Goal: Information Seeking & Learning: Learn about a topic

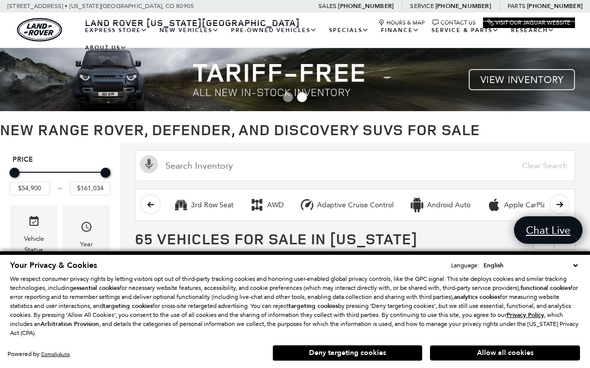
click at [493, 352] on button "Allow all cookies" at bounding box center [505, 352] width 150 height 15
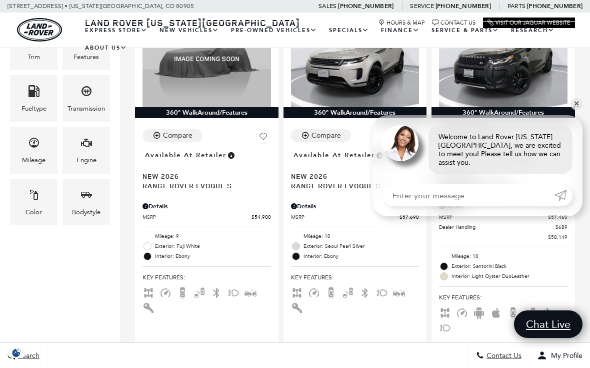
scroll to position [295, 0]
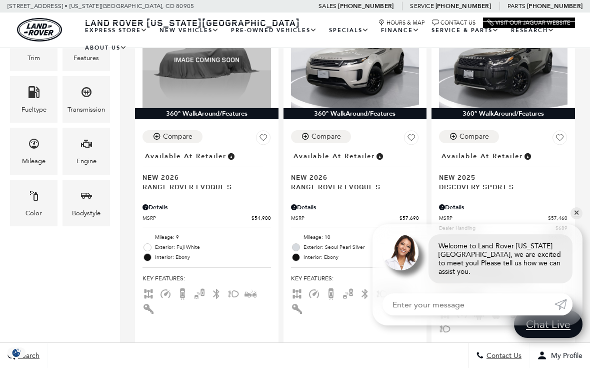
click at [566, 131] on icon at bounding box center [560, 138] width 15 height 16
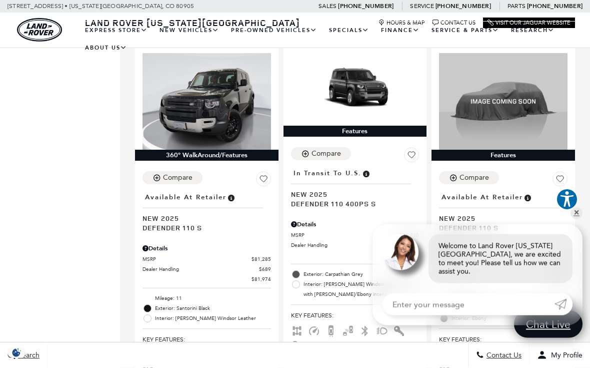
scroll to position [2215, 0]
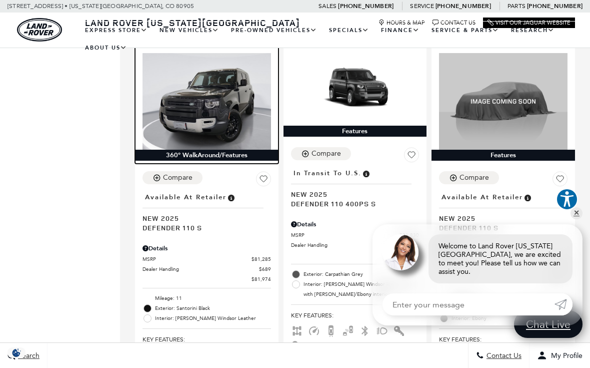
click at [210, 118] on img at bounding box center [207, 101] width 129 height 96
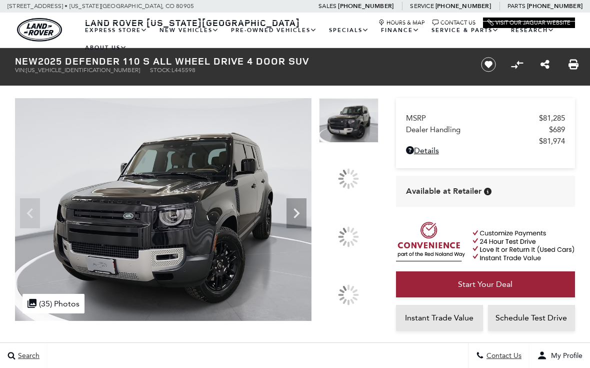
click at [350, 342] on div at bounding box center [348, 352] width 21 height 21
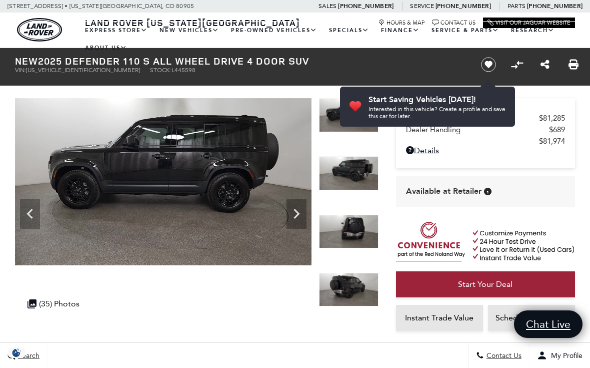
click at [299, 210] on icon "Next" at bounding box center [297, 214] width 20 height 20
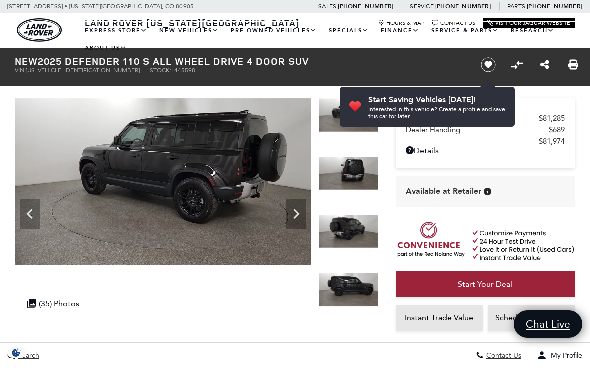
click at [301, 214] on icon "Next" at bounding box center [297, 214] width 20 height 20
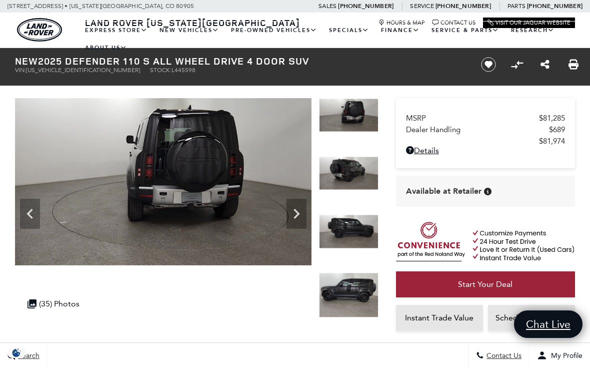
click at [296, 211] on icon "Next" at bounding box center [297, 214] width 6 height 10
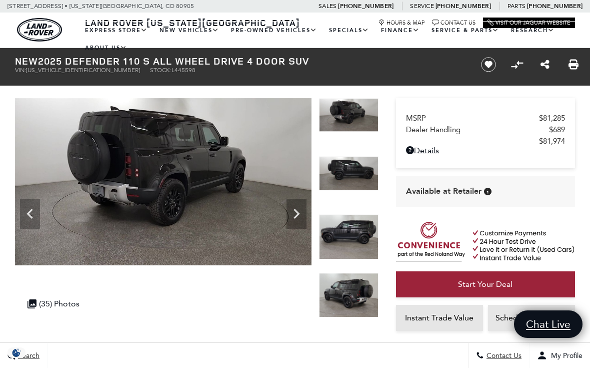
click at [298, 213] on icon "Next" at bounding box center [297, 214] width 6 height 10
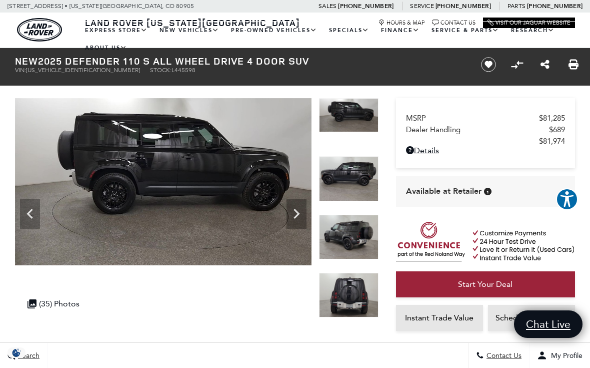
click at [295, 219] on icon "Next" at bounding box center [297, 214] width 20 height 20
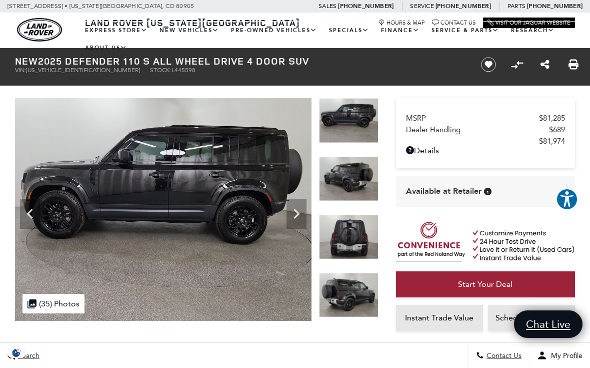
click at [305, 209] on icon "Next" at bounding box center [297, 214] width 20 height 20
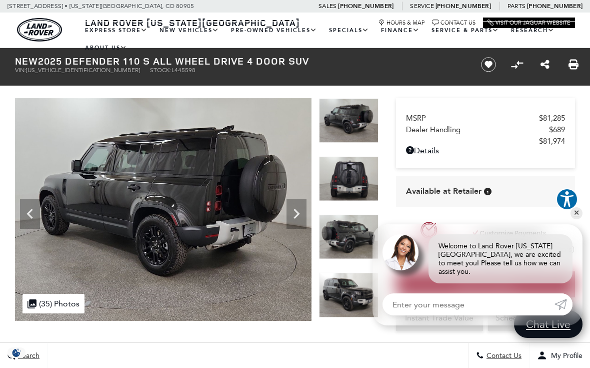
click at [302, 206] on icon "Next" at bounding box center [297, 214] width 20 height 20
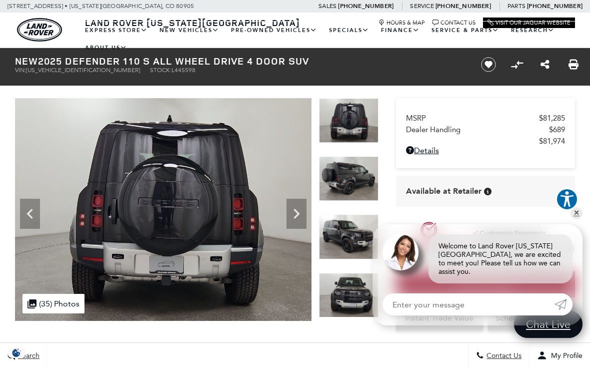
click at [299, 210] on icon "Next" at bounding box center [297, 214] width 20 height 20
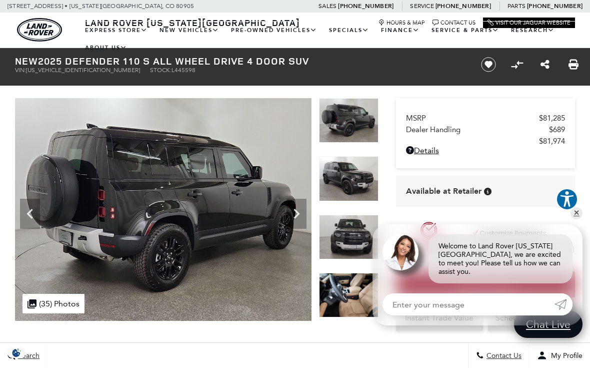
click at [303, 214] on icon "Next" at bounding box center [297, 214] width 20 height 20
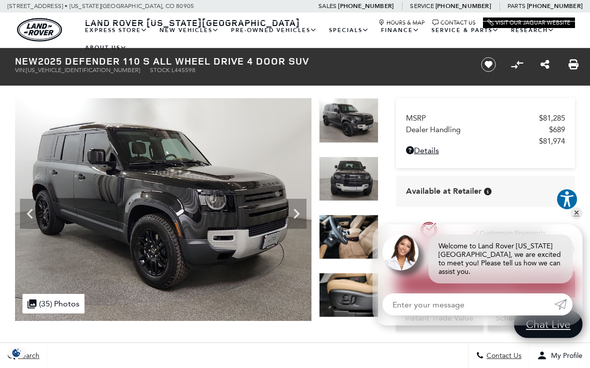
click at [303, 213] on icon "Next" at bounding box center [297, 214] width 20 height 20
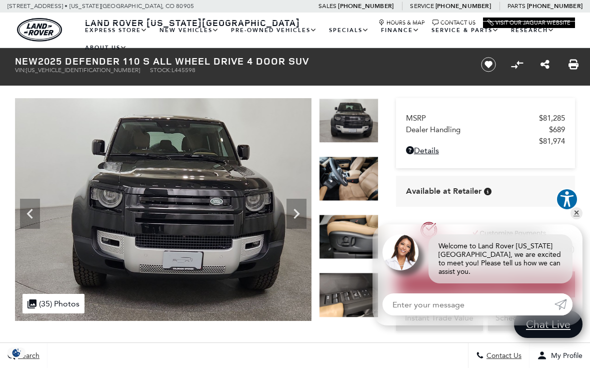
click at [300, 215] on icon "Next" at bounding box center [297, 214] width 20 height 20
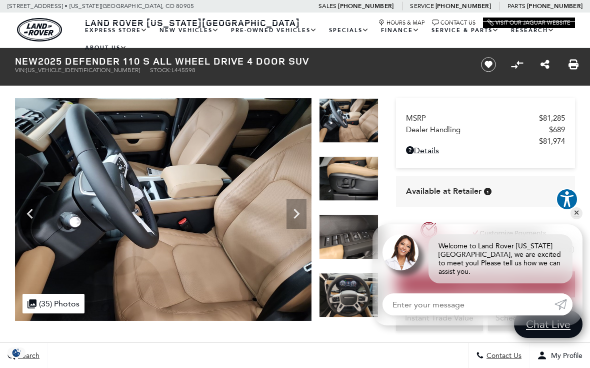
click at [297, 301] on img at bounding box center [163, 209] width 297 height 223
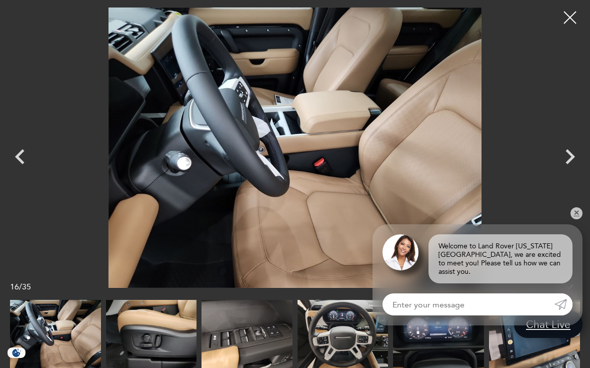
click at [567, 157] on icon "Next" at bounding box center [570, 157] width 30 height 30
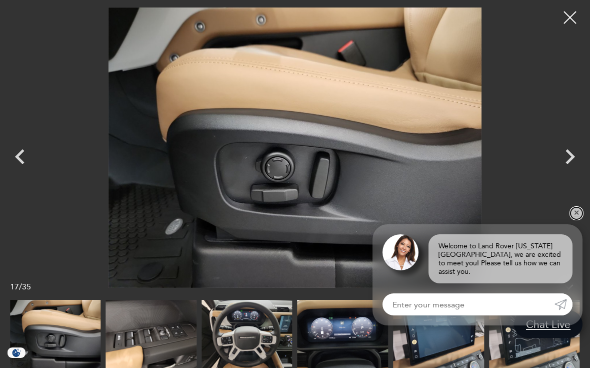
click at [571, 219] on link "✕" at bounding box center [577, 213] width 12 height 12
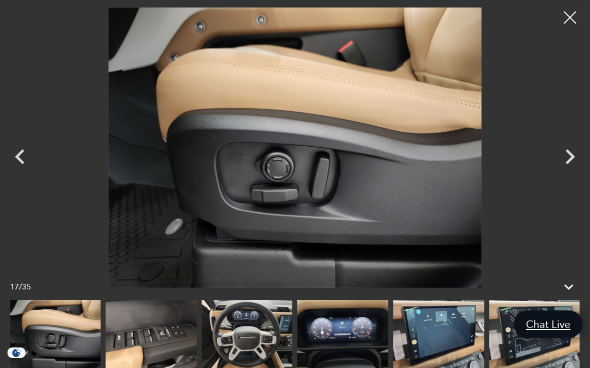
click at [567, 157] on icon "Next" at bounding box center [570, 157] width 30 height 30
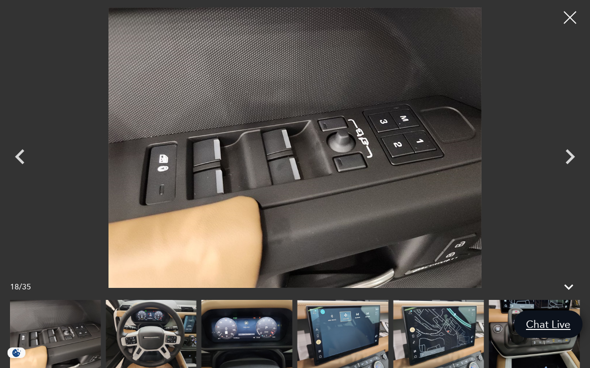
click at [574, 158] on icon "Next" at bounding box center [571, 156] width 10 height 15
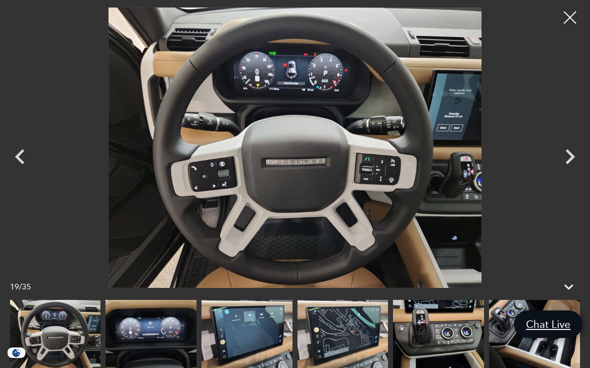
click at [568, 147] on icon "Next" at bounding box center [570, 157] width 30 height 30
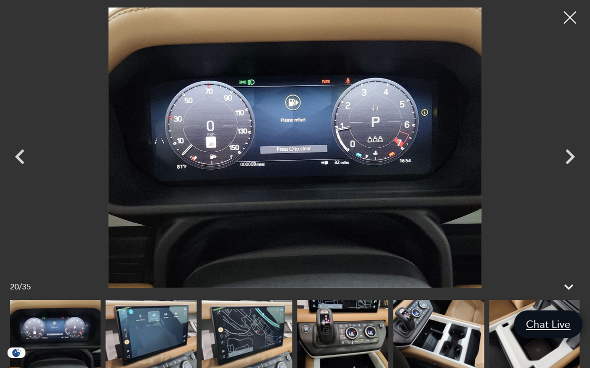
click at [569, 157] on icon "Next" at bounding box center [570, 157] width 30 height 30
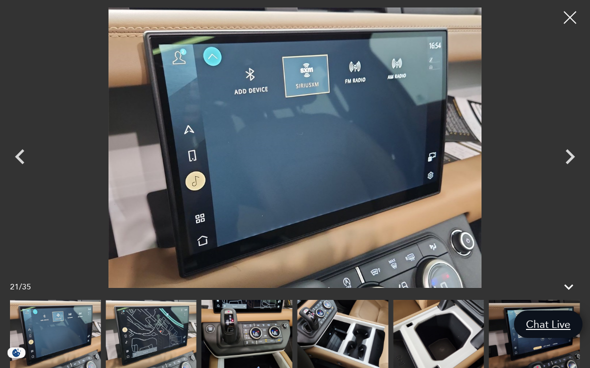
click at [565, 146] on icon "Next" at bounding box center [570, 157] width 30 height 30
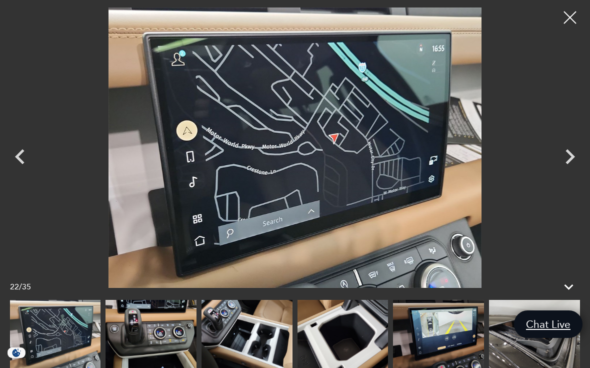
click at [570, 148] on icon "Next" at bounding box center [570, 157] width 30 height 30
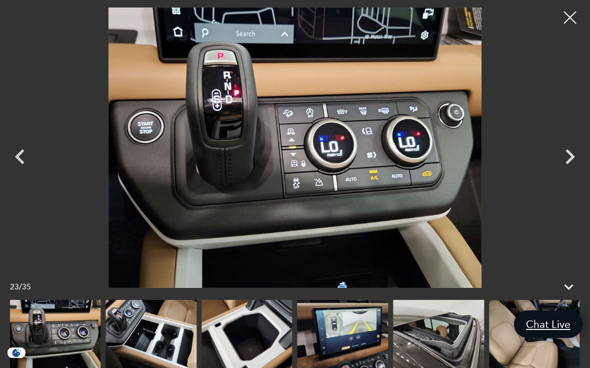
click at [569, 155] on icon "Next" at bounding box center [570, 157] width 30 height 30
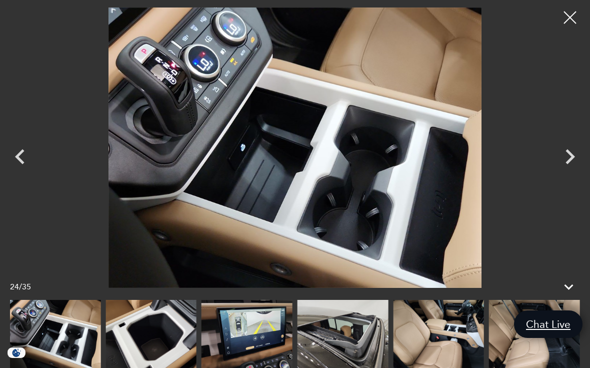
click at [563, 152] on icon "Next" at bounding box center [570, 157] width 30 height 30
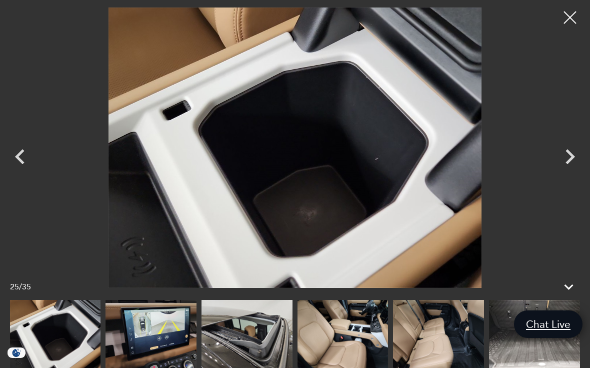
click at [570, 158] on icon "Next" at bounding box center [571, 156] width 10 height 15
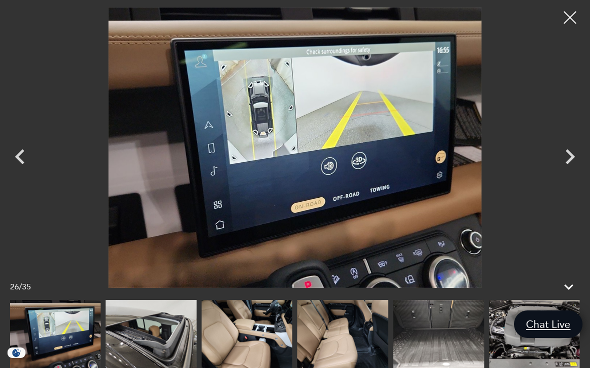
click at [569, 157] on icon "Next" at bounding box center [570, 157] width 30 height 30
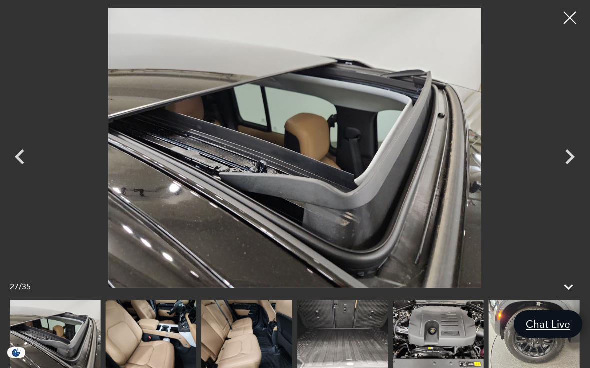
click at [570, 157] on icon "Next" at bounding box center [570, 157] width 30 height 30
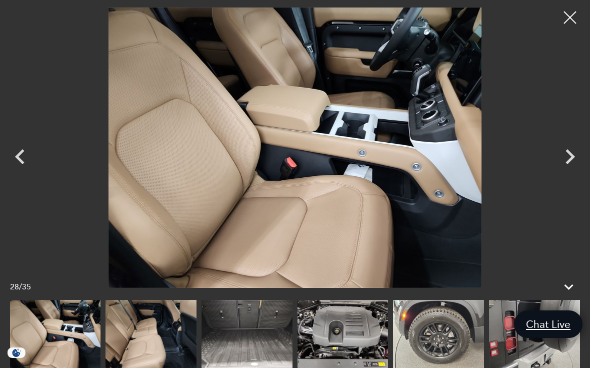
click at [569, 158] on icon "Next" at bounding box center [570, 157] width 30 height 30
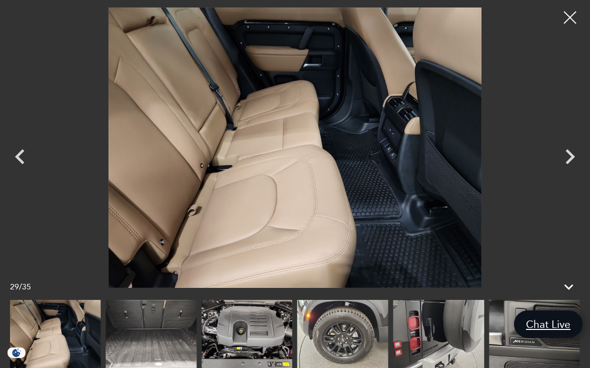
click at [570, 153] on icon "Next" at bounding box center [571, 156] width 10 height 15
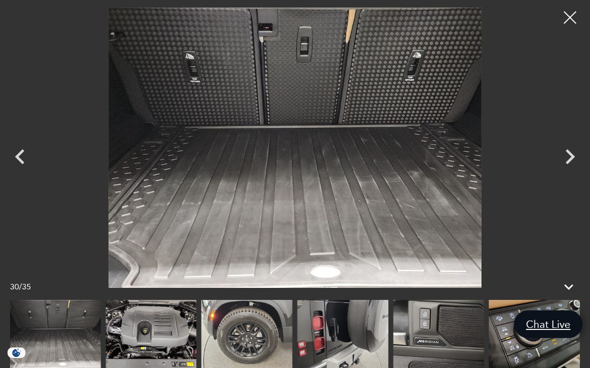
click at [576, 161] on icon "Next" at bounding box center [570, 157] width 30 height 30
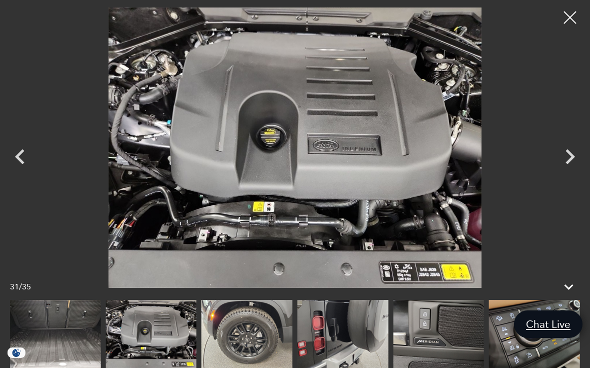
click at [578, 159] on icon "Next" at bounding box center [570, 157] width 30 height 30
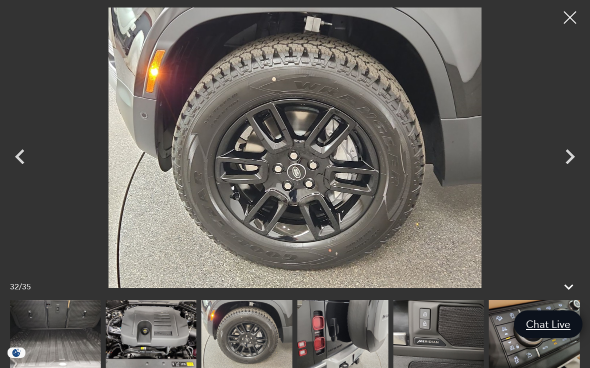
click at [577, 148] on icon "Next" at bounding box center [570, 157] width 30 height 30
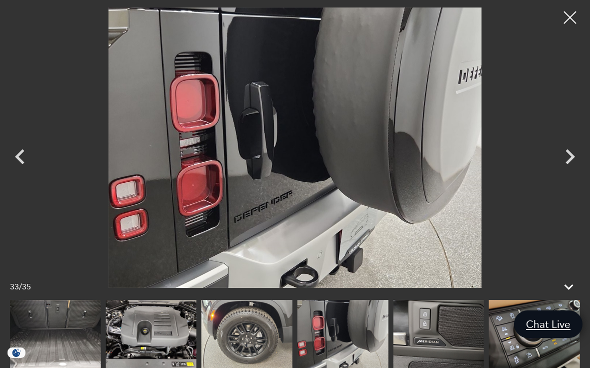
click at [575, 156] on icon "Next" at bounding box center [570, 157] width 30 height 30
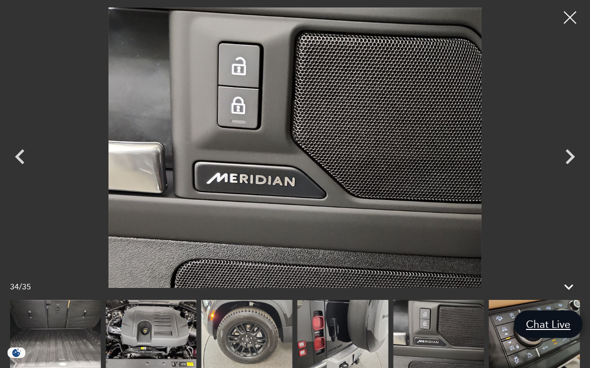
click at [574, 153] on icon "Next" at bounding box center [570, 157] width 30 height 30
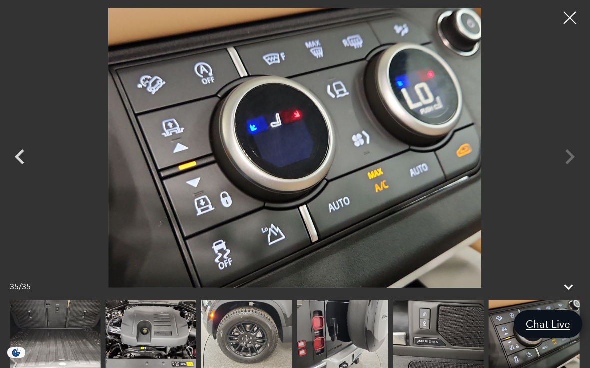
click at [566, 156] on div at bounding box center [295, 148] width 590 height 280
click at [569, 150] on div at bounding box center [295, 148] width 590 height 280
click at [571, 152] on div at bounding box center [295, 148] width 590 height 280
click at [571, 14] on div at bounding box center [570, 17] width 25 height 25
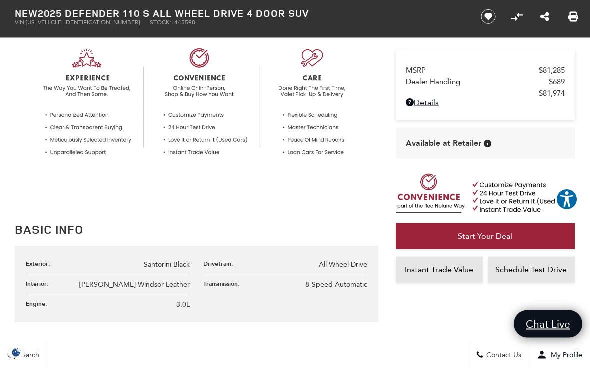
scroll to position [341, 0]
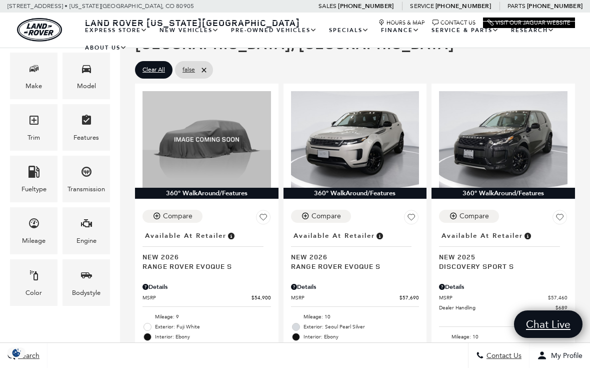
scroll to position [224, 0]
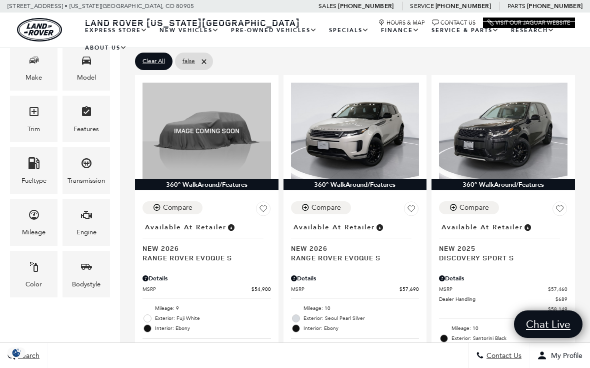
click at [356, 252] on span "New 2026" at bounding box center [351, 248] width 121 height 10
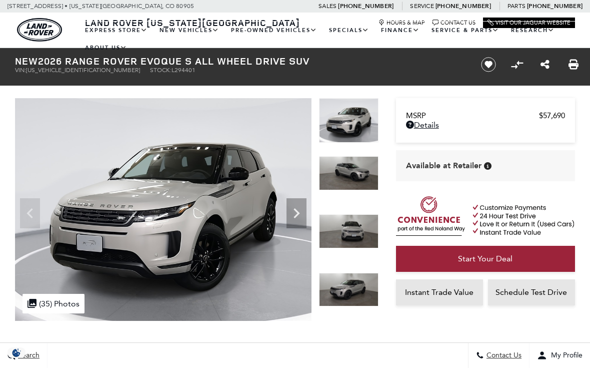
click at [300, 208] on icon "Next" at bounding box center [297, 213] width 20 height 20
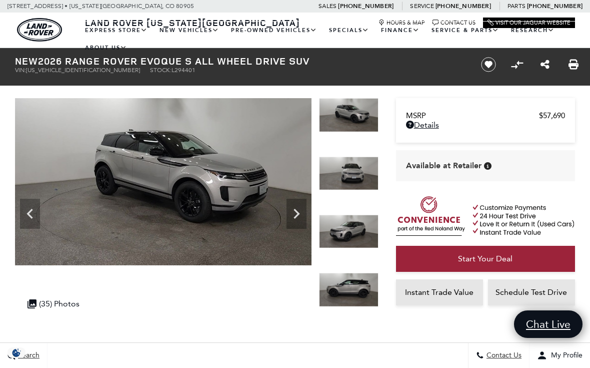
click at [300, 216] on icon "Next" at bounding box center [297, 214] width 20 height 20
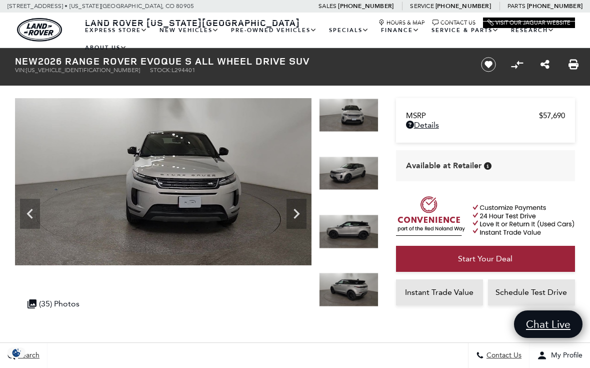
click at [301, 213] on icon "Next" at bounding box center [297, 214] width 20 height 20
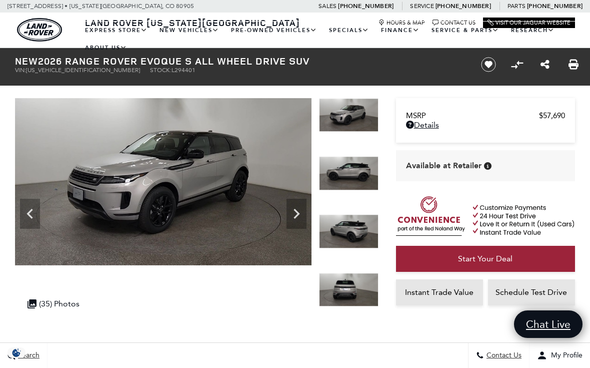
click at [300, 214] on icon "Next" at bounding box center [297, 214] width 20 height 20
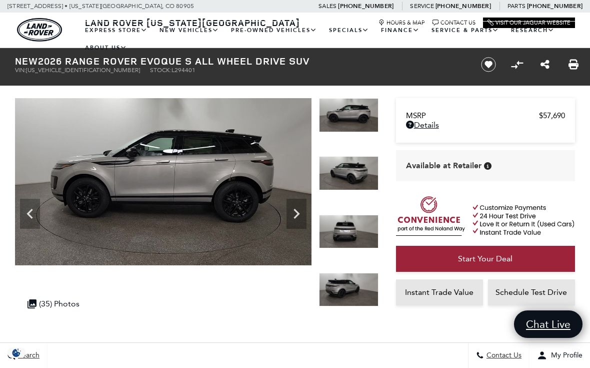
click at [301, 210] on icon "Next" at bounding box center [297, 214] width 20 height 20
click at [301, 209] on icon "Next" at bounding box center [297, 214] width 20 height 20
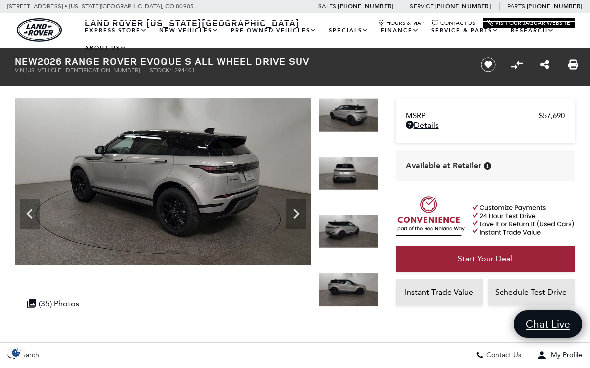
click at [294, 214] on icon "Next" at bounding box center [297, 214] width 20 height 20
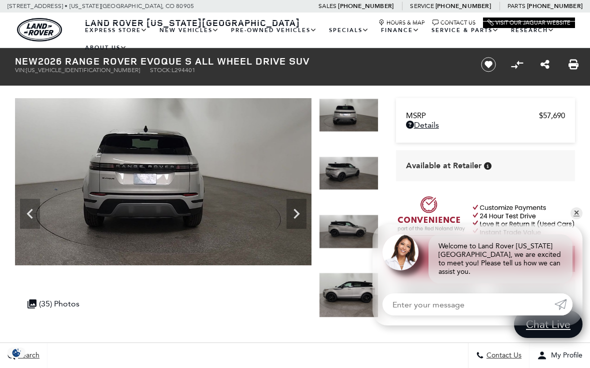
click at [301, 213] on icon "Next" at bounding box center [297, 214] width 20 height 20
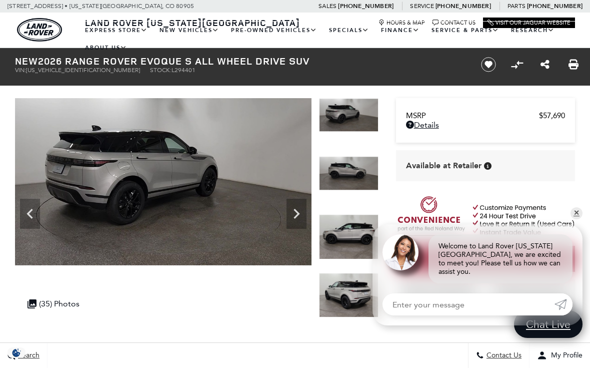
click at [299, 211] on icon "Next" at bounding box center [297, 214] width 20 height 20
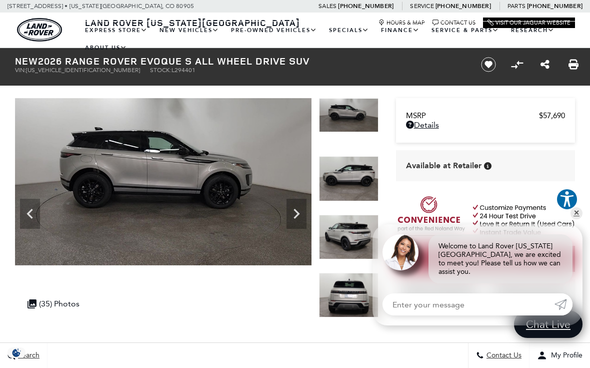
click at [305, 211] on icon "Next" at bounding box center [297, 214] width 20 height 20
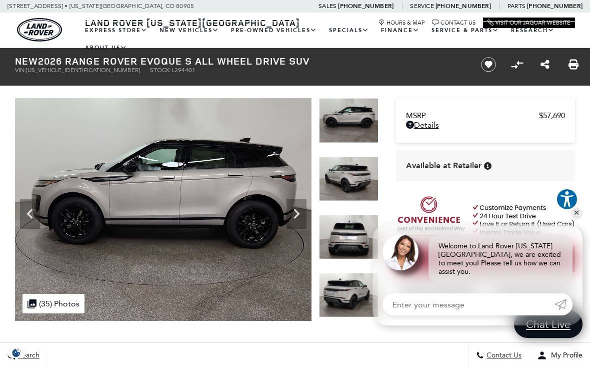
click at [303, 219] on icon "Next" at bounding box center [297, 214] width 20 height 20
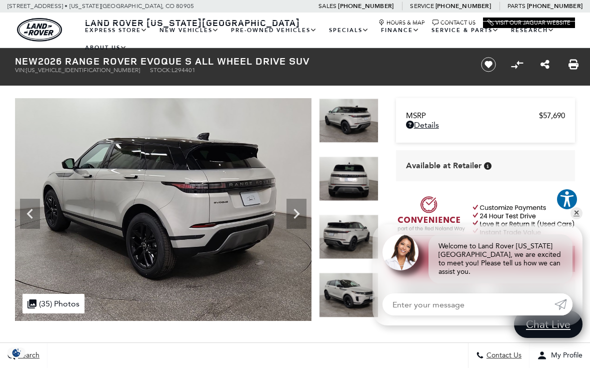
click at [306, 211] on icon "Next" at bounding box center [297, 214] width 20 height 20
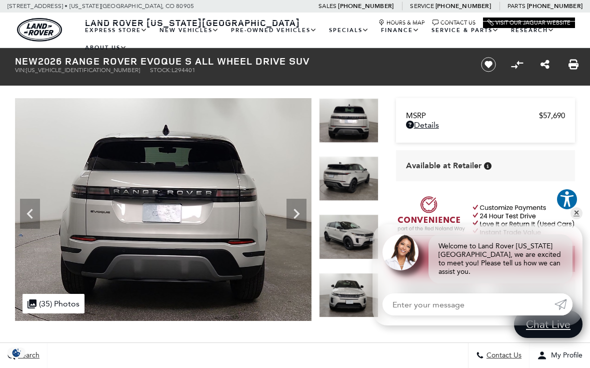
click at [301, 212] on icon "Next" at bounding box center [297, 214] width 20 height 20
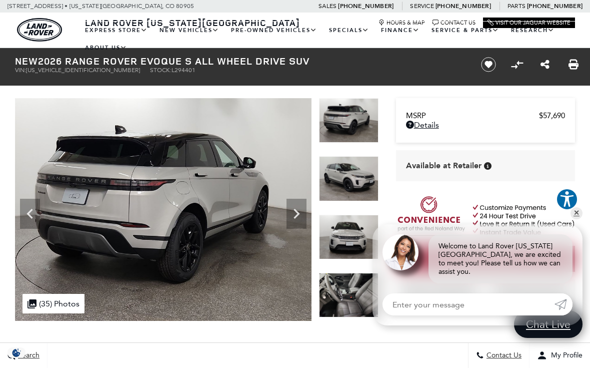
click at [304, 213] on icon "Next" at bounding box center [297, 214] width 20 height 20
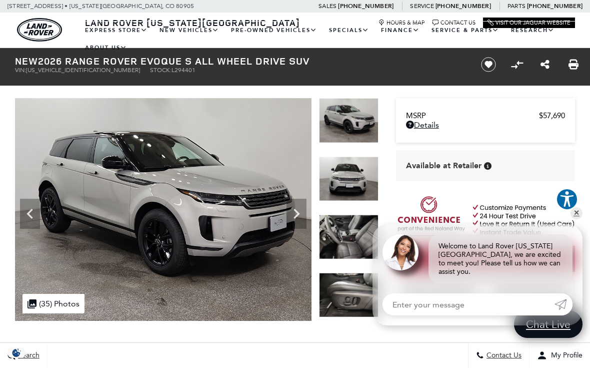
click at [300, 211] on icon "Next" at bounding box center [297, 214] width 20 height 20
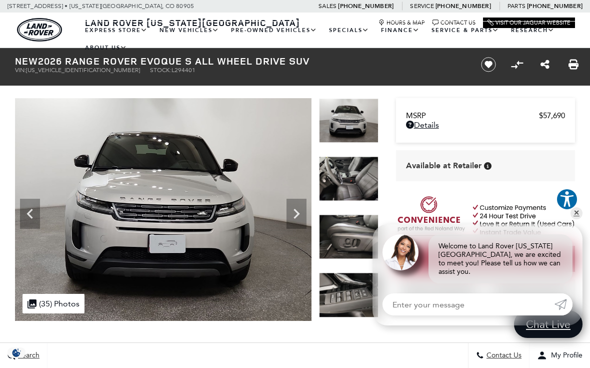
click at [299, 213] on icon "Next" at bounding box center [297, 214] width 6 height 10
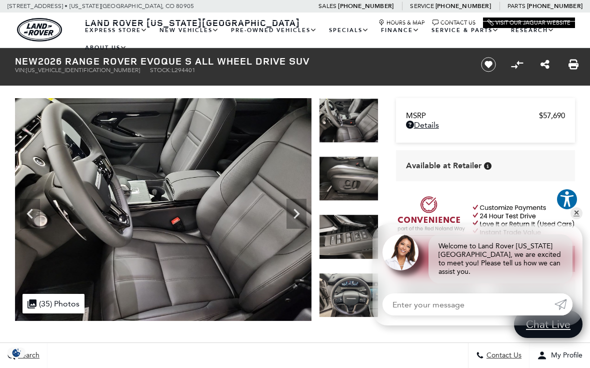
click at [298, 213] on icon "Next" at bounding box center [297, 214] width 6 height 10
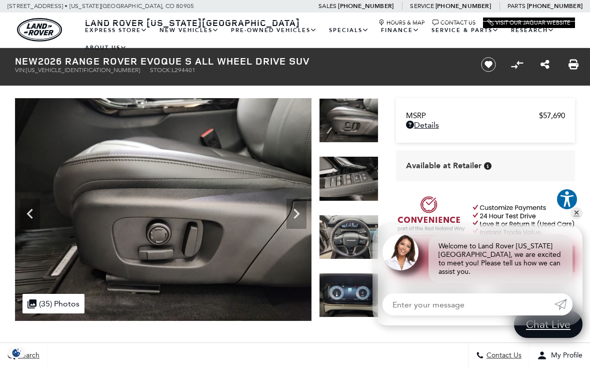
click at [298, 217] on icon "Next" at bounding box center [297, 214] width 20 height 20
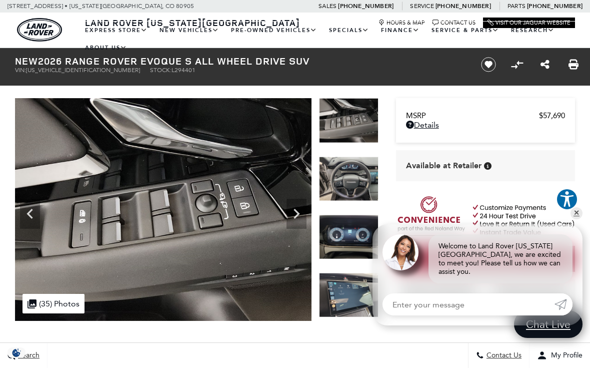
click at [302, 219] on icon "Next" at bounding box center [297, 214] width 20 height 20
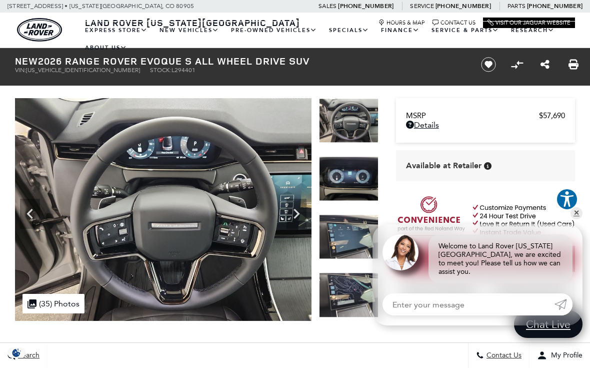
click at [303, 210] on icon "Next" at bounding box center [297, 214] width 20 height 20
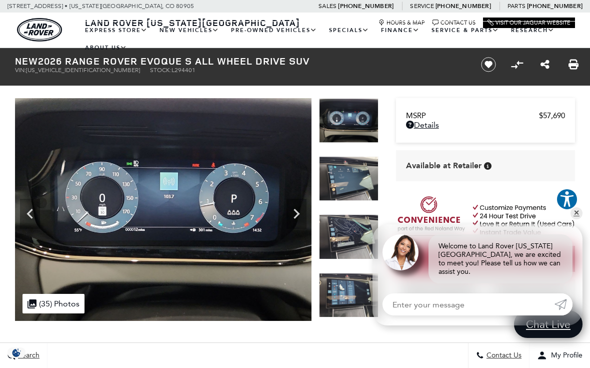
click at [305, 213] on icon "Next" at bounding box center [297, 214] width 20 height 20
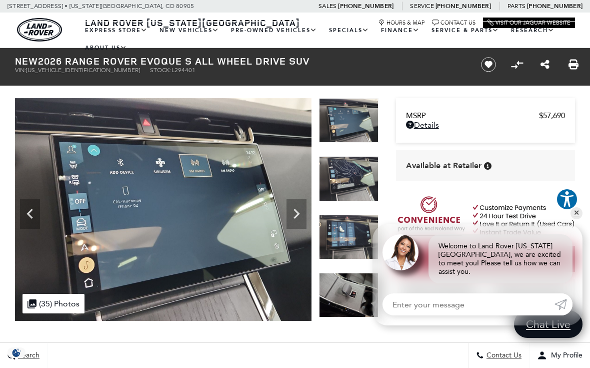
click at [300, 213] on icon "Next" at bounding box center [297, 214] width 20 height 20
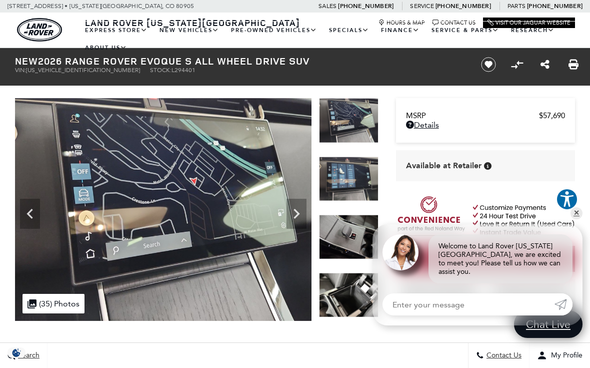
click at [298, 212] on icon "Next" at bounding box center [297, 214] width 6 height 10
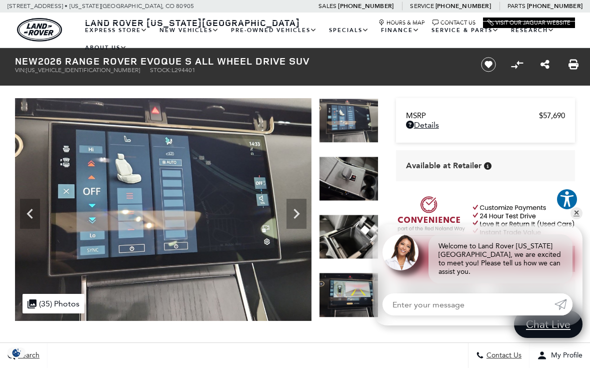
click at [301, 211] on icon "Next" at bounding box center [297, 214] width 20 height 20
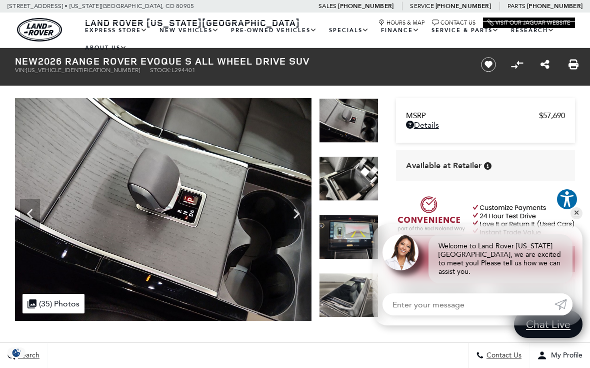
click at [304, 207] on icon "Next" at bounding box center [297, 214] width 20 height 20
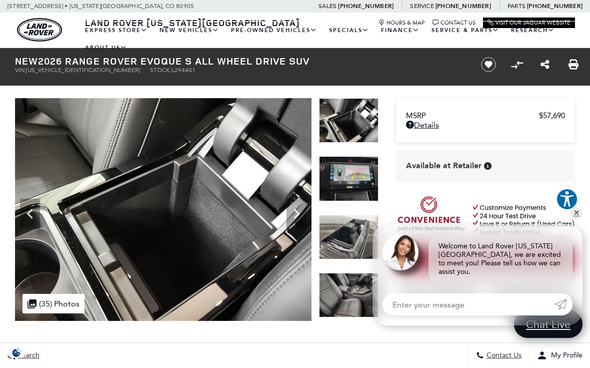
click at [302, 208] on icon "Next" at bounding box center [297, 214] width 20 height 20
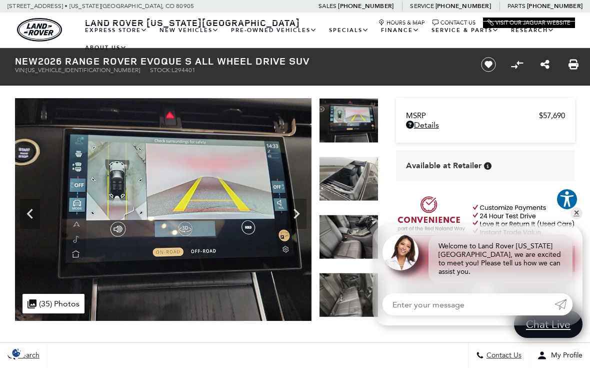
click at [305, 207] on icon "Next" at bounding box center [297, 214] width 20 height 20
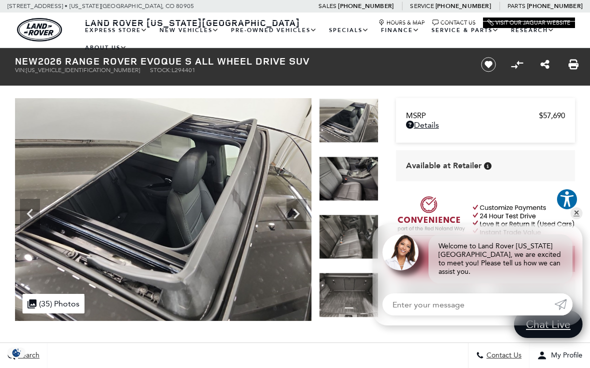
click at [304, 209] on icon "Next" at bounding box center [297, 214] width 20 height 20
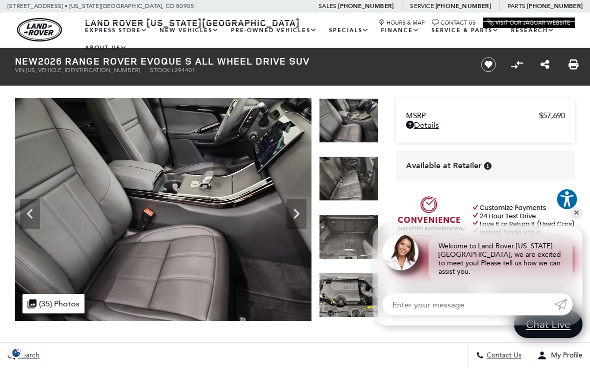
click at [300, 209] on icon "Next" at bounding box center [297, 214] width 20 height 20
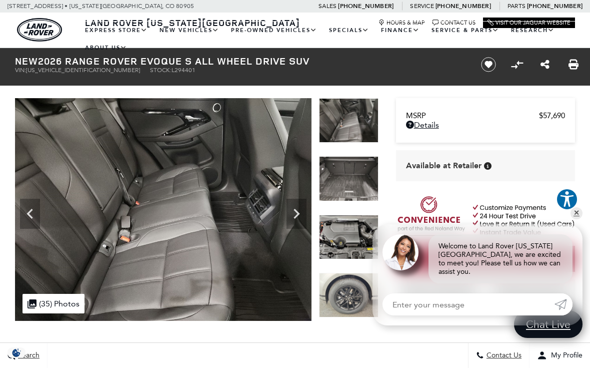
click at [300, 210] on icon "Next" at bounding box center [297, 214] width 20 height 20
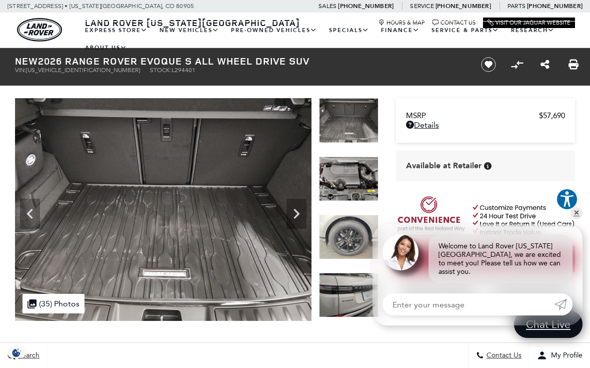
click at [305, 210] on icon "Next" at bounding box center [297, 214] width 20 height 20
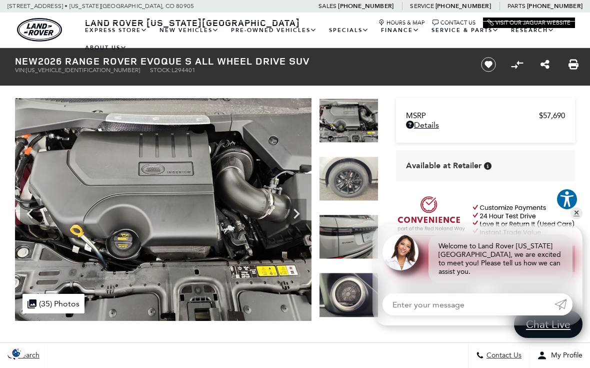
click at [305, 209] on icon "Next" at bounding box center [297, 214] width 20 height 20
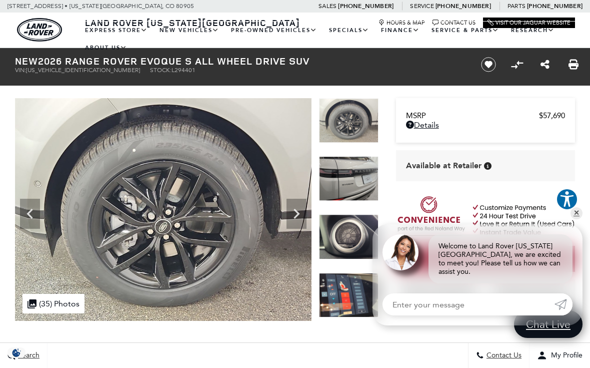
click at [304, 211] on icon "Next" at bounding box center [297, 214] width 20 height 20
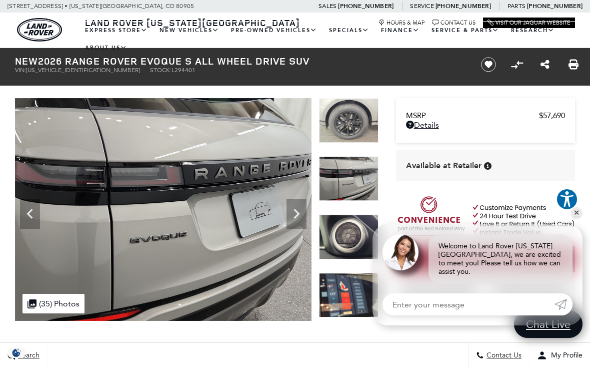
click at [303, 210] on icon "Next" at bounding box center [297, 214] width 20 height 20
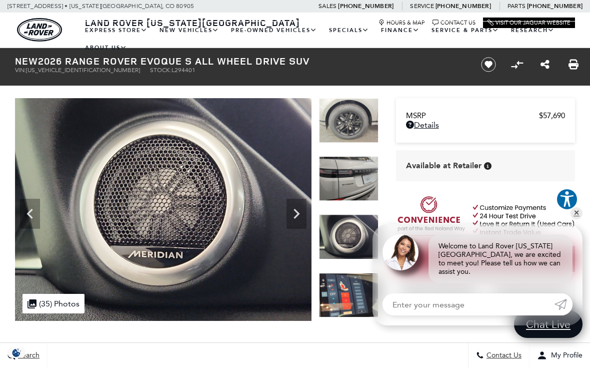
click at [301, 208] on icon "Next" at bounding box center [297, 214] width 20 height 20
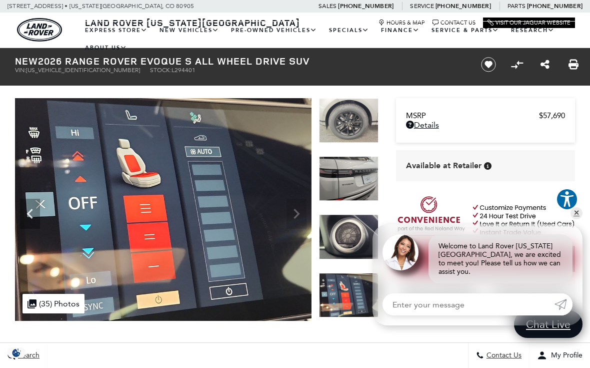
click at [305, 208] on img at bounding box center [163, 209] width 297 height 223
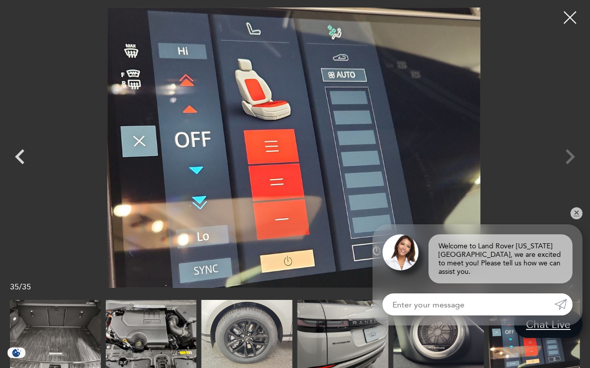
click at [569, 16] on div at bounding box center [570, 17] width 25 height 25
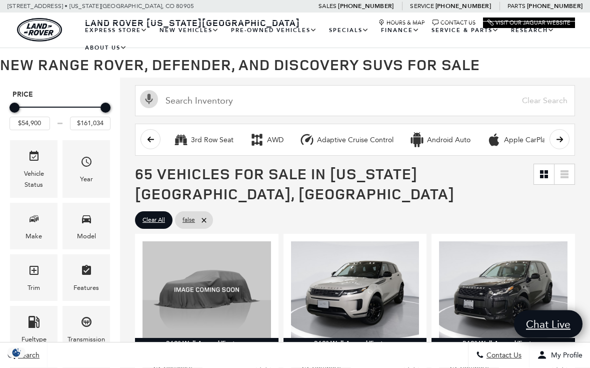
scroll to position [65, 0]
click at [39, 223] on icon "Make" at bounding box center [34, 219] width 12 height 12
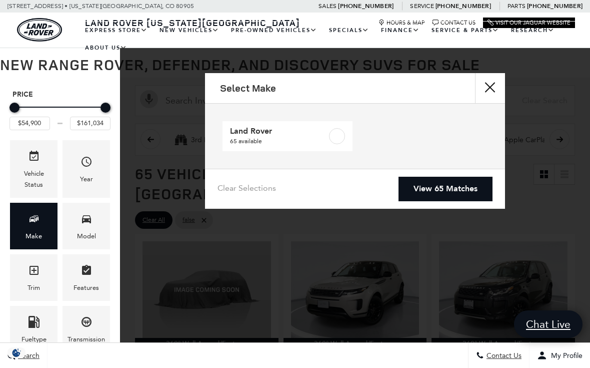
click at [428, 189] on link "View 65 Matches" at bounding box center [446, 189] width 94 height 25
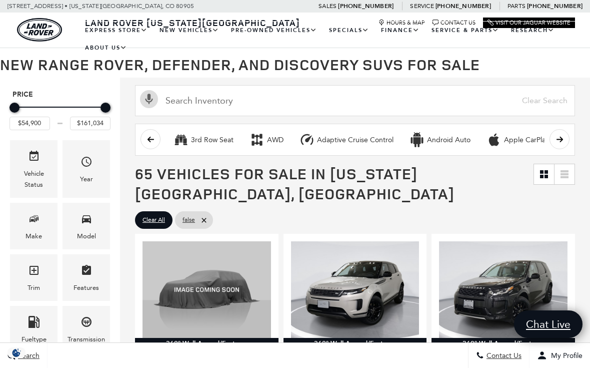
click at [85, 220] on icon "Model" at bounding box center [87, 219] width 12 height 12
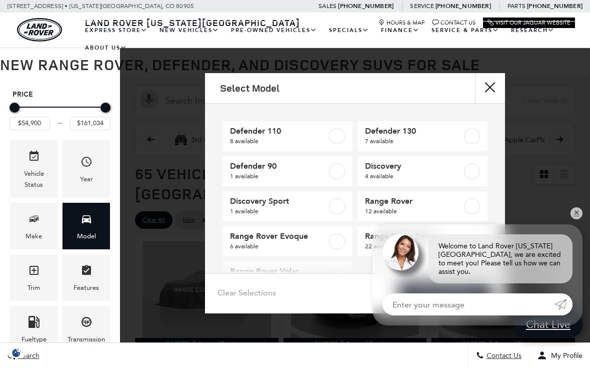
click at [337, 240] on label at bounding box center [337, 241] width 16 height 16
type input "$62,205"
checkbox input "true"
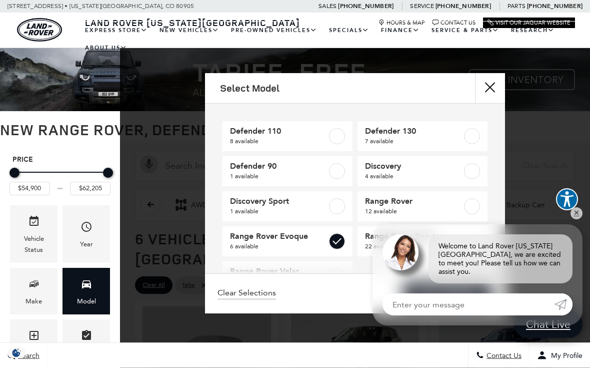
click at [577, 251] on div "Welcome to Land Rover [US_STATE][GEOGRAPHIC_DATA], we are excited to meet you! …" at bounding box center [478, 253] width 210 height 59
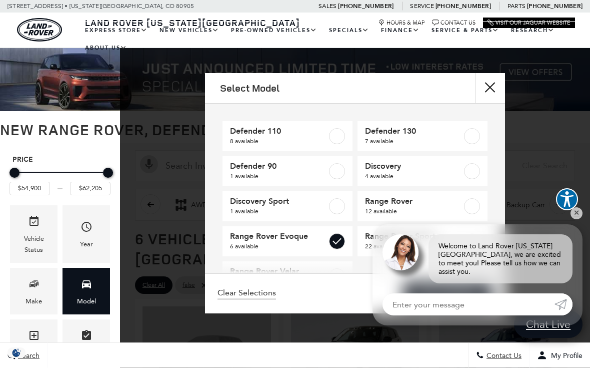
click at [570, 245] on div "Select Model Defender 110 8 available Defender 130 7 available Defender 90 1 av…" at bounding box center [355, 193] width 470 height 240
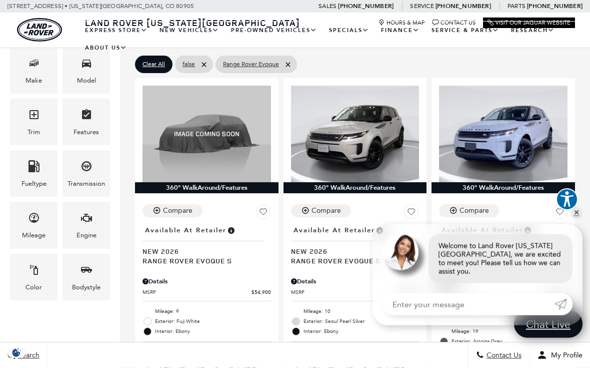
scroll to position [221, 0]
click at [91, 221] on icon "Engine" at bounding box center [86, 218] width 11 height 8
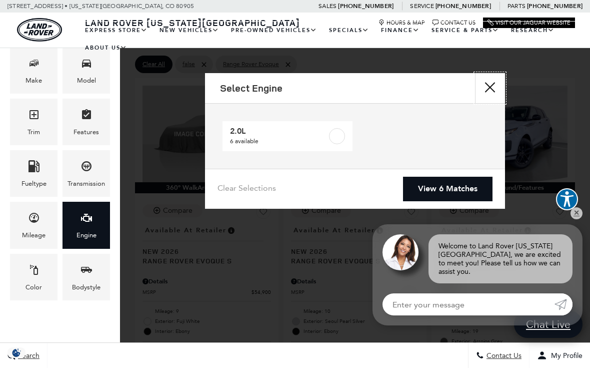
click at [490, 80] on button "Close" at bounding box center [490, 88] width 30 height 30
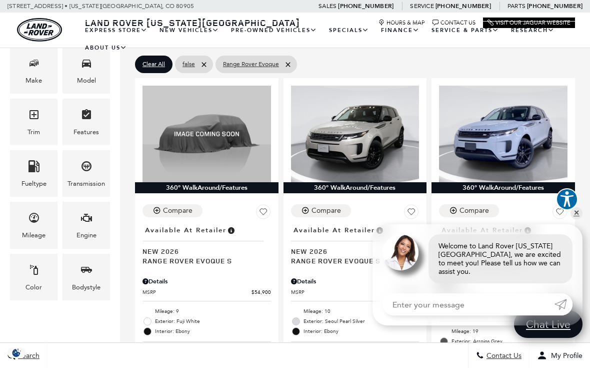
click at [91, 69] on icon "Model" at bounding box center [87, 63] width 12 height 12
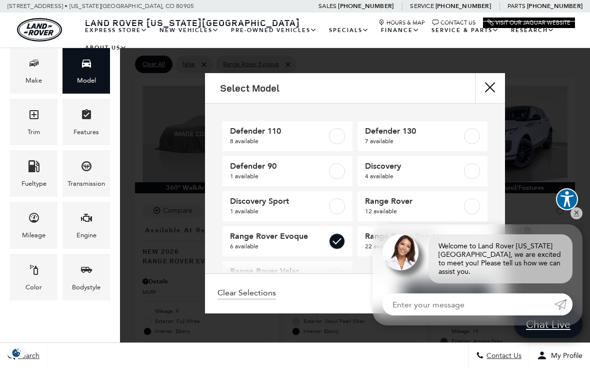
click at [341, 133] on label at bounding box center [337, 136] width 16 height 16
type input "$125,234"
checkbox input "true"
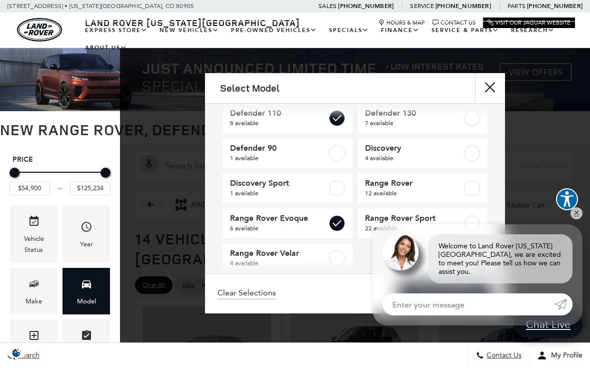
scroll to position [18, 0]
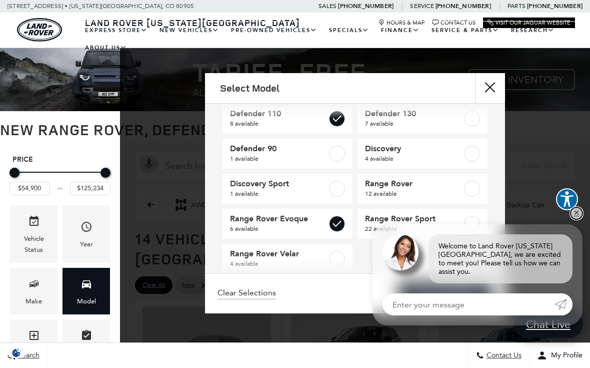
click at [575, 219] on link "✕" at bounding box center [577, 213] width 12 height 12
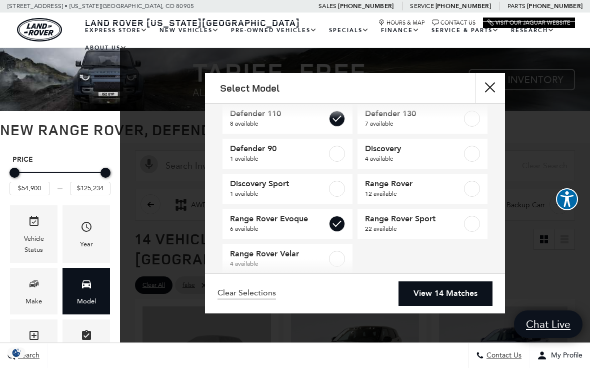
click at [446, 306] on link "View 14 Matches" at bounding box center [446, 293] width 94 height 25
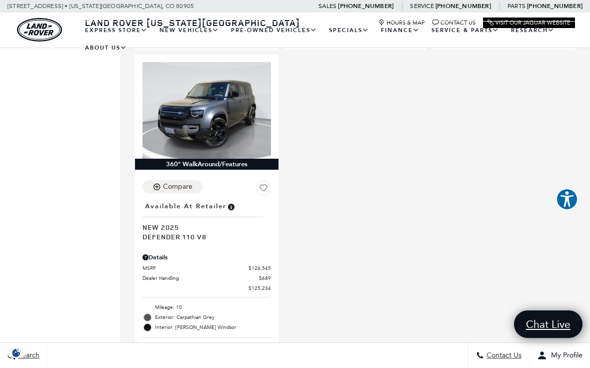
scroll to position [2188, 0]
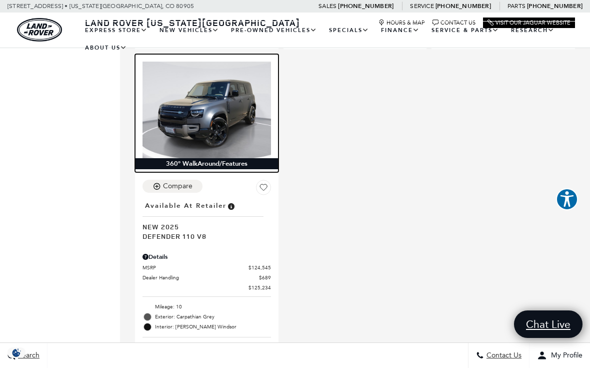
click at [209, 138] on img at bounding box center [207, 110] width 129 height 96
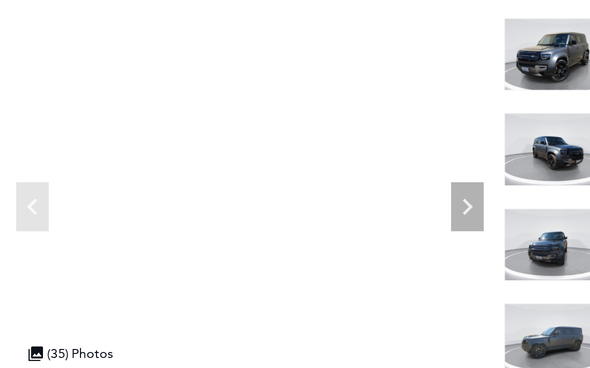
click at [287, 204] on icon "Next" at bounding box center [297, 214] width 20 height 20
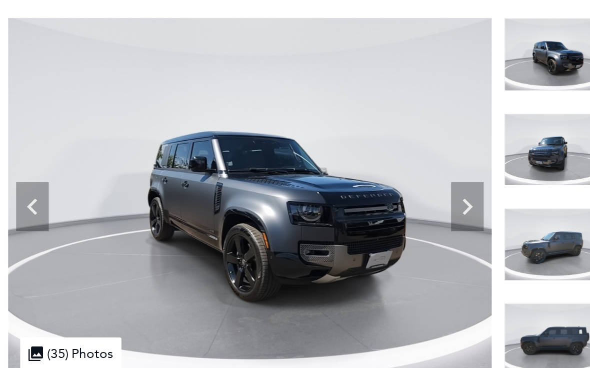
click at [294, 209] on icon "Next" at bounding box center [297, 214] width 6 height 10
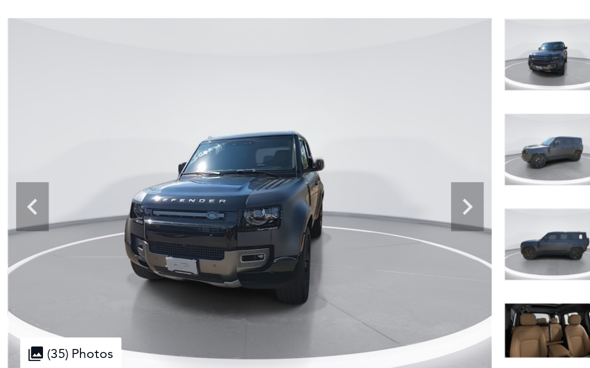
click at [294, 209] on icon "Next" at bounding box center [297, 214] width 6 height 10
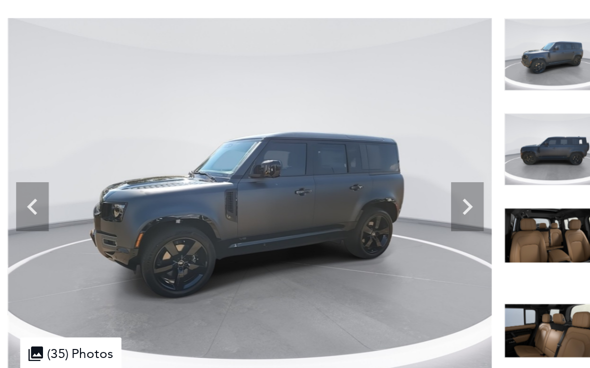
click at [294, 209] on icon "Next" at bounding box center [297, 214] width 6 height 10
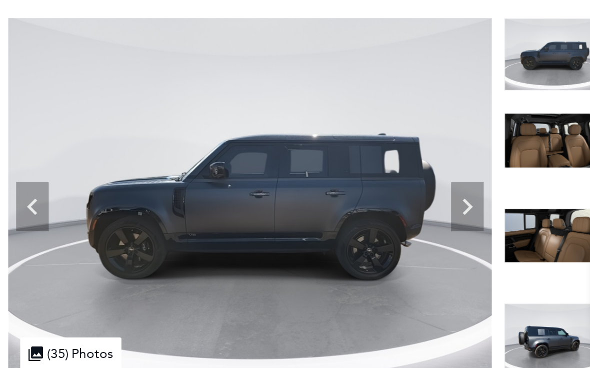
click at [289, 204] on icon "Next" at bounding box center [297, 214] width 20 height 20
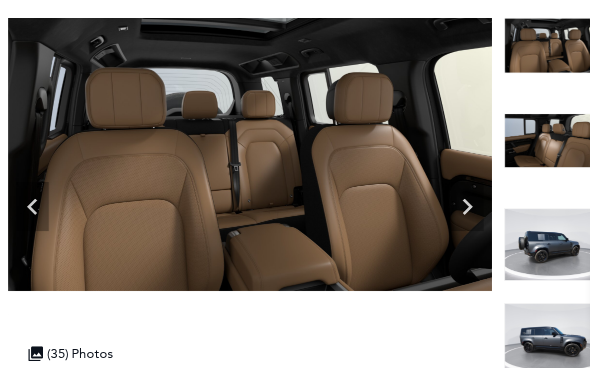
click at [289, 204] on icon "Next" at bounding box center [297, 214] width 20 height 20
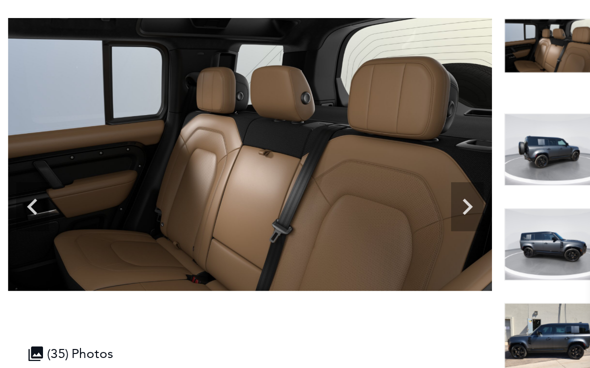
click at [290, 204] on icon "Next" at bounding box center [297, 214] width 20 height 20
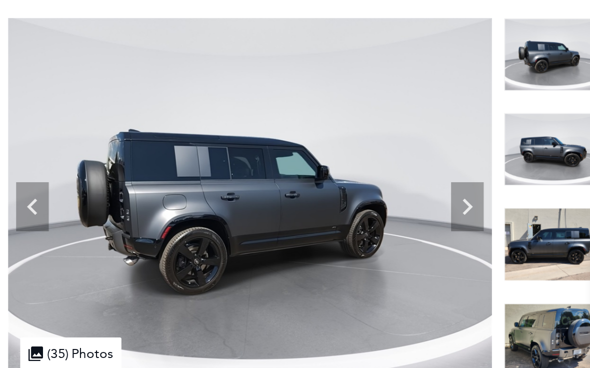
click at [294, 209] on icon "Next" at bounding box center [297, 214] width 6 height 10
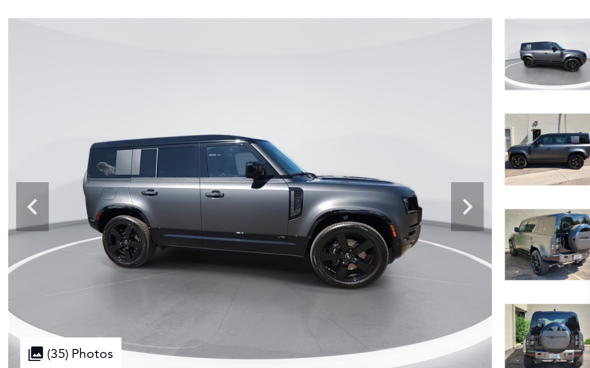
click at [290, 204] on icon "Next" at bounding box center [297, 214] width 20 height 20
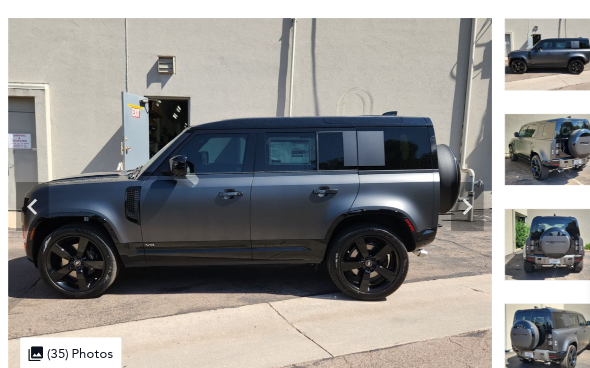
click at [290, 204] on icon "Next" at bounding box center [297, 214] width 20 height 20
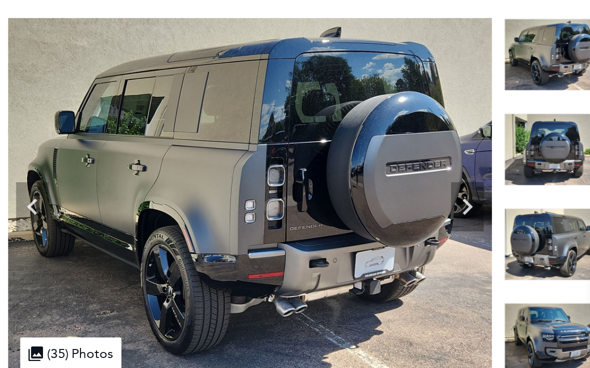
click at [287, 204] on icon "Next" at bounding box center [297, 214] width 20 height 20
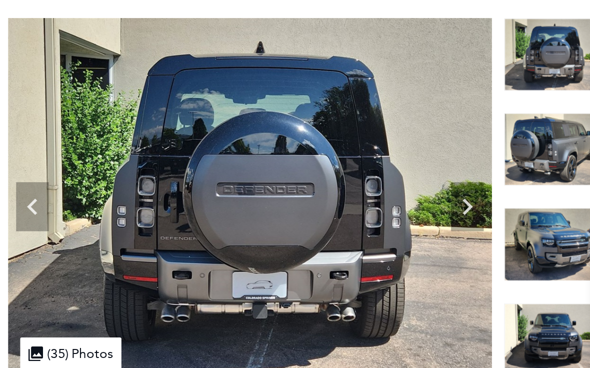
click at [288, 204] on icon "Next" at bounding box center [297, 214] width 20 height 20
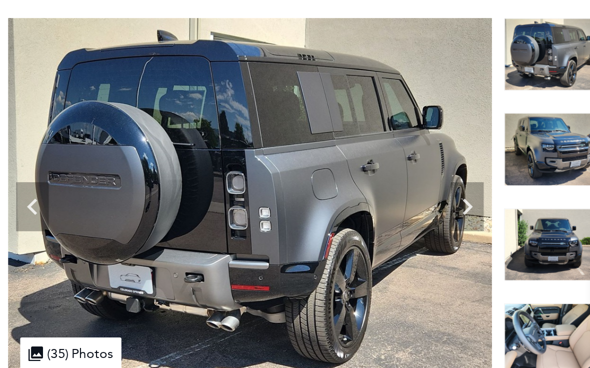
click at [287, 204] on icon "Next" at bounding box center [297, 214] width 20 height 20
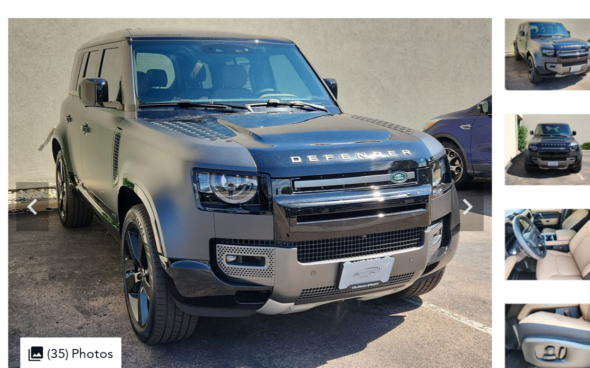
click at [294, 209] on icon "Next" at bounding box center [297, 214] width 6 height 10
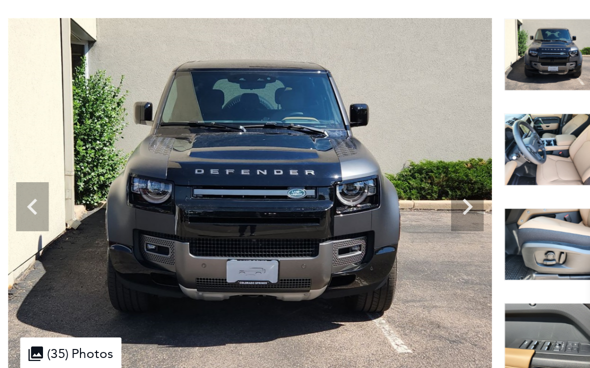
click at [294, 209] on icon "Next" at bounding box center [297, 214] width 6 height 10
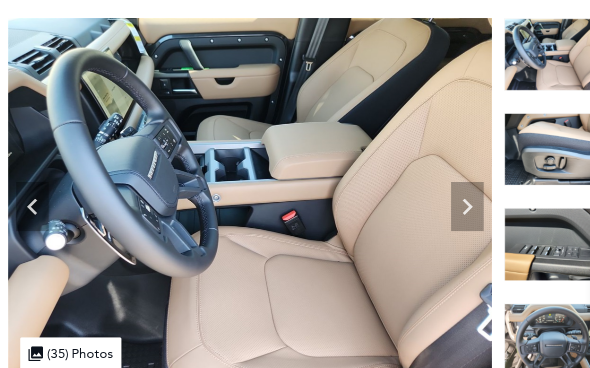
click at [294, 209] on icon "Next" at bounding box center [297, 214] width 6 height 10
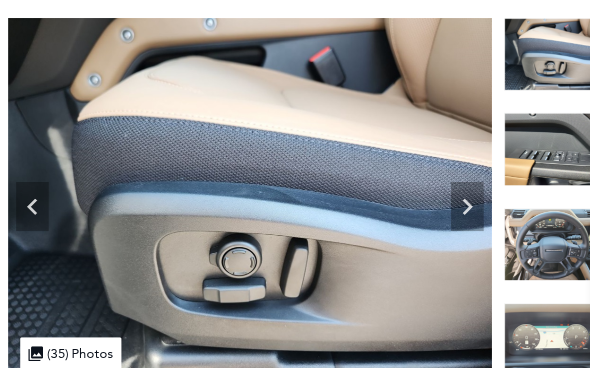
click at [294, 209] on icon "Next" at bounding box center [297, 214] width 6 height 10
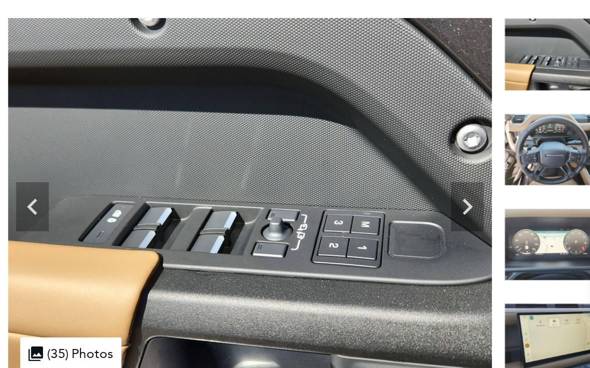
click at [294, 209] on icon "Next" at bounding box center [297, 214] width 6 height 10
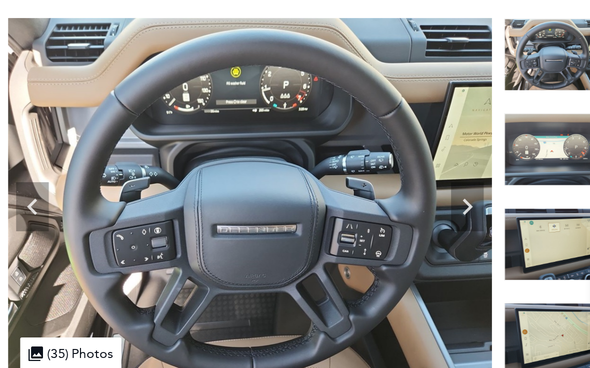
click at [287, 204] on icon "Next" at bounding box center [297, 214] width 20 height 20
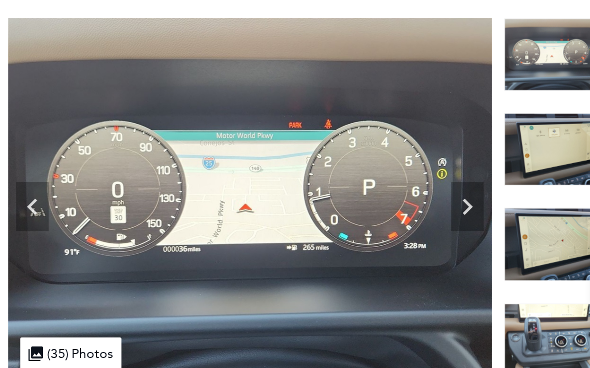
click at [294, 209] on icon "Next" at bounding box center [297, 214] width 6 height 10
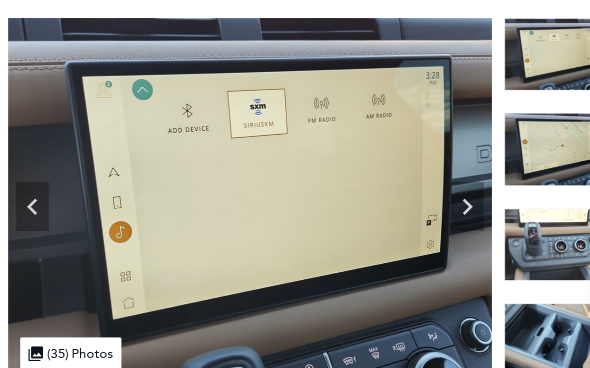
click at [294, 209] on icon "Next" at bounding box center [297, 214] width 6 height 10
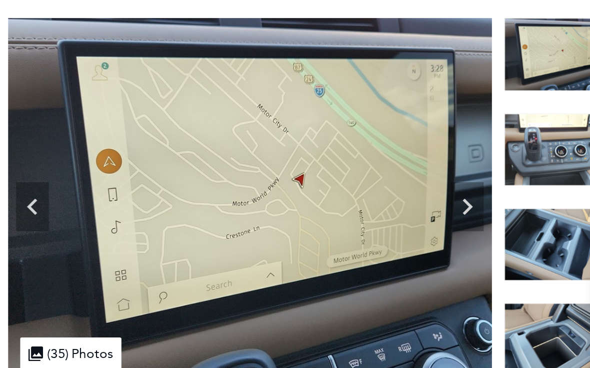
click at [290, 204] on icon "Next" at bounding box center [297, 214] width 20 height 20
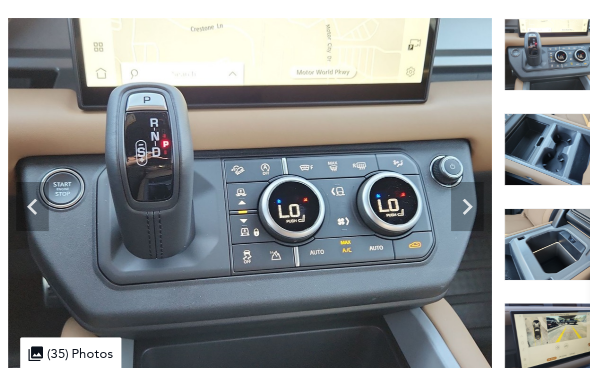
click at [293, 204] on icon "Next" at bounding box center [297, 214] width 20 height 20
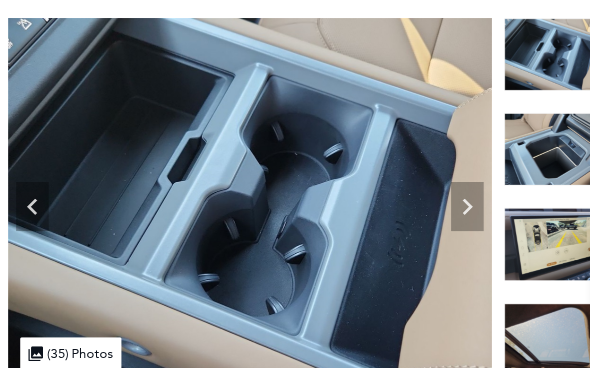
click at [294, 209] on icon "Next" at bounding box center [297, 214] width 6 height 10
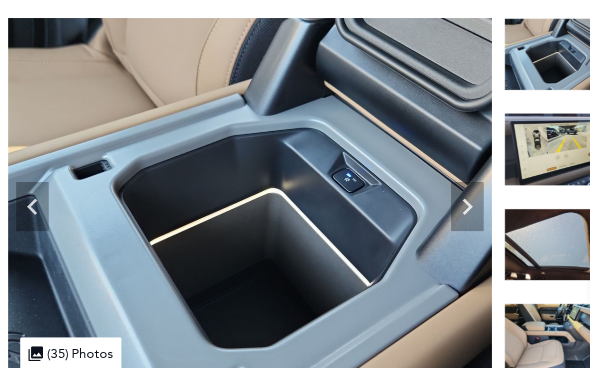
click at [291, 204] on icon "Next" at bounding box center [297, 214] width 20 height 20
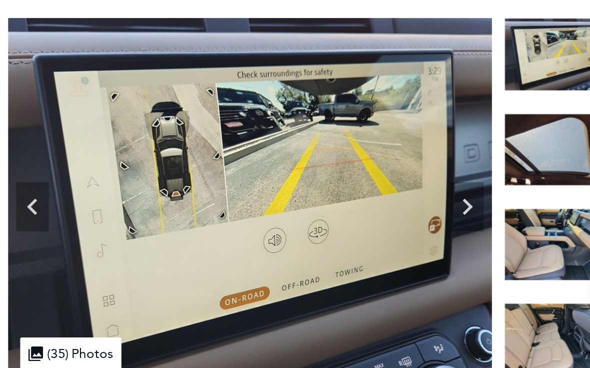
click at [289, 204] on icon "Next" at bounding box center [297, 214] width 20 height 20
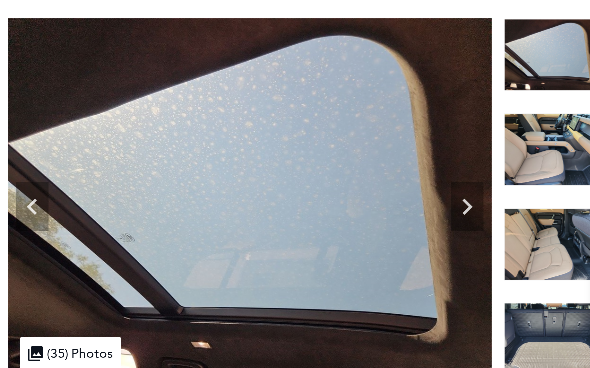
click at [290, 204] on icon "Next" at bounding box center [297, 214] width 20 height 20
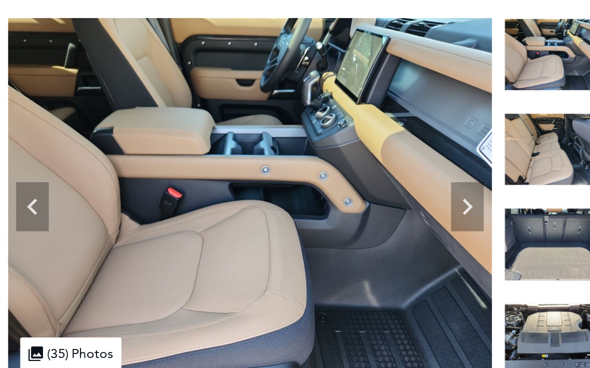
click at [293, 204] on icon "Next" at bounding box center [297, 214] width 20 height 20
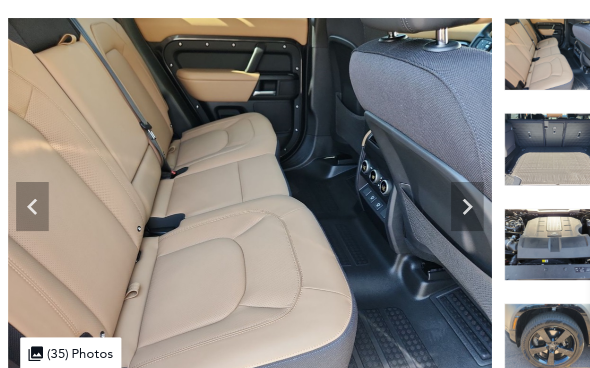
click at [292, 204] on icon "Next" at bounding box center [297, 214] width 20 height 20
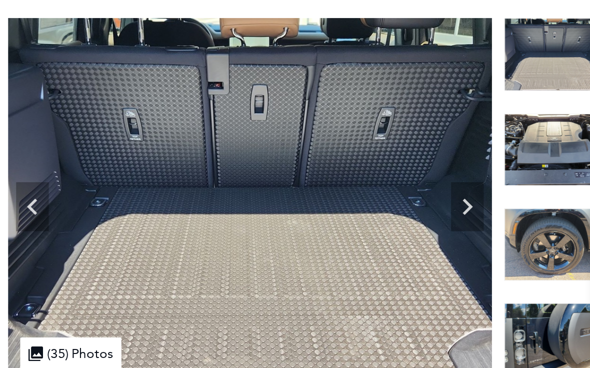
click at [290, 204] on icon "Next" at bounding box center [297, 214] width 20 height 20
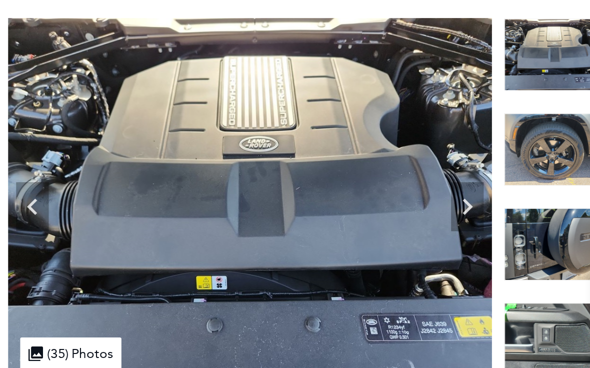
click at [290, 204] on icon "Next" at bounding box center [297, 214] width 20 height 20
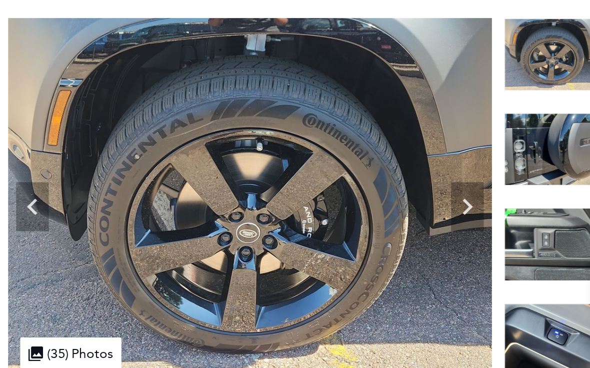
click at [291, 204] on icon "Next" at bounding box center [297, 214] width 20 height 20
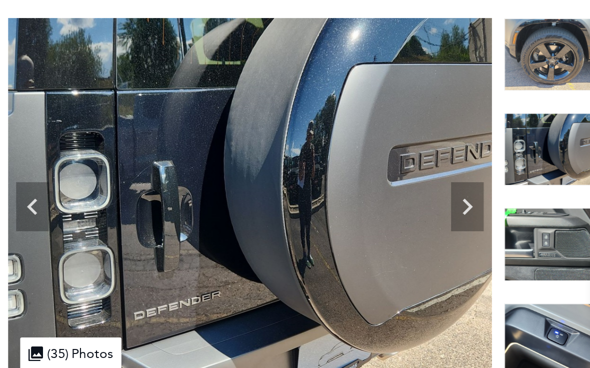
click at [290, 204] on icon "Next" at bounding box center [297, 214] width 20 height 20
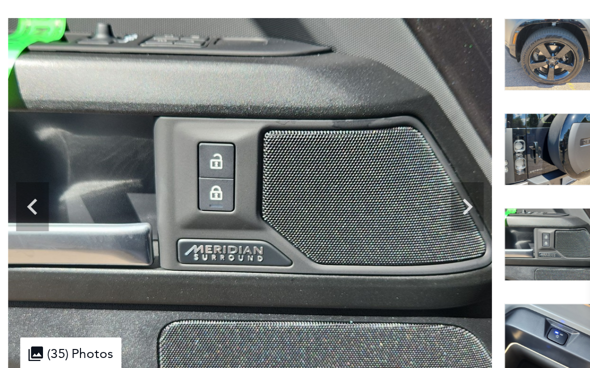
click at [290, 204] on icon "Next" at bounding box center [297, 214] width 20 height 20
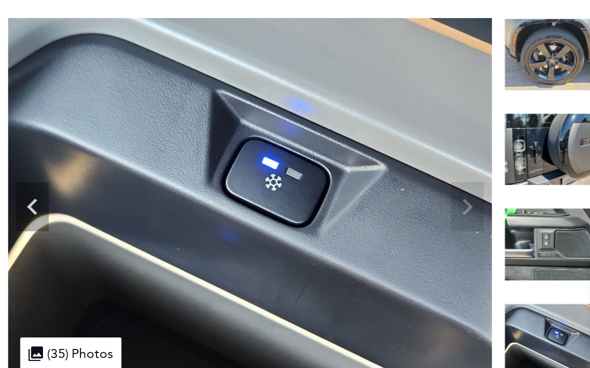
click at [290, 125] on img at bounding box center [163, 209] width 297 height 223
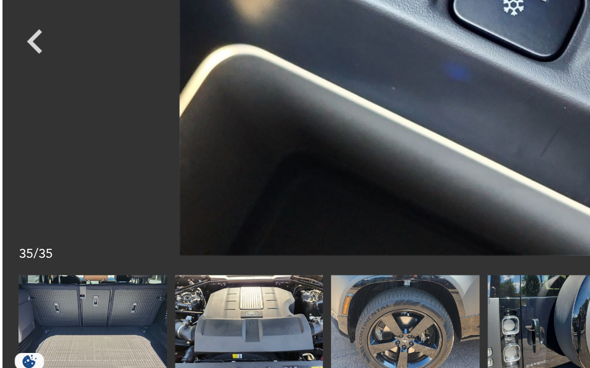
scroll to position [194, 0]
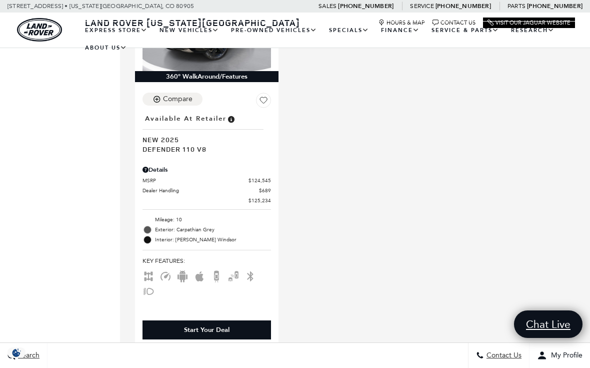
scroll to position [2278, 0]
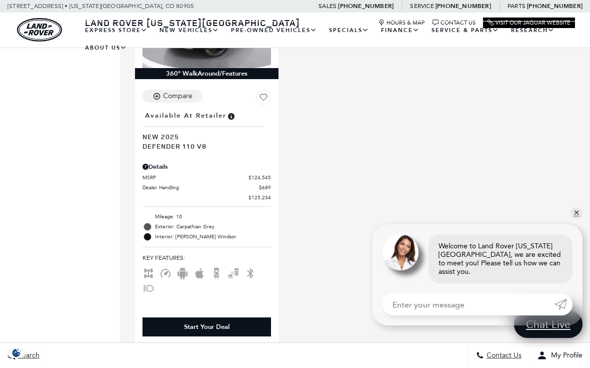
click at [203, 171] on div "Details" at bounding box center [207, 166] width 129 height 9
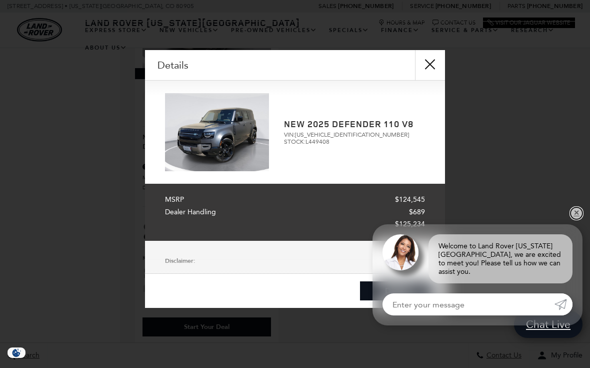
click at [574, 219] on link "✕" at bounding box center [577, 213] width 12 height 12
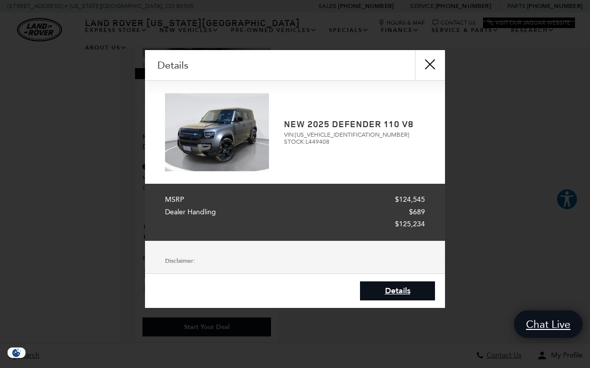
scroll to position [0, 0]
click at [335, 126] on h2 "New 2025 Defender 110 V8" at bounding box center [354, 124] width 141 height 10
click at [329, 136] on span "VIN: SALEWEEE9S2449408" at bounding box center [354, 134] width 141 height 7
click at [392, 300] on link "Details" at bounding box center [397, 290] width 75 height 19
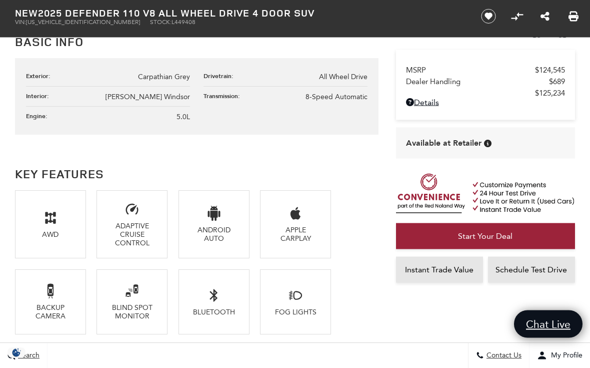
scroll to position [539, 0]
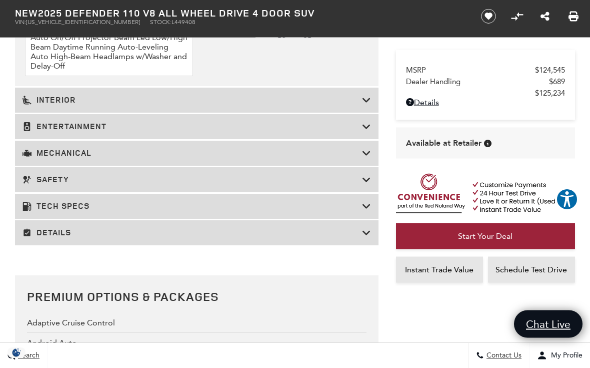
click at [92, 159] on h3 "Mechanical" at bounding box center [193, 154] width 340 height 10
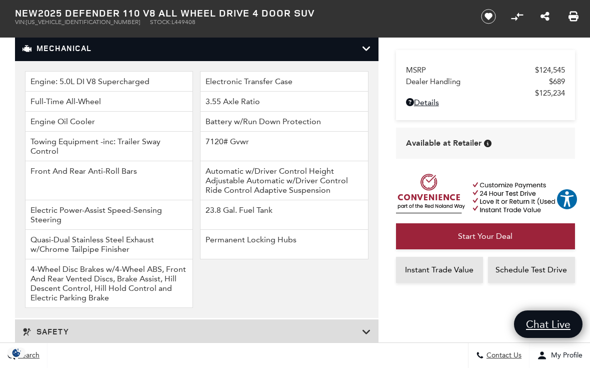
scroll to position [1465, 0]
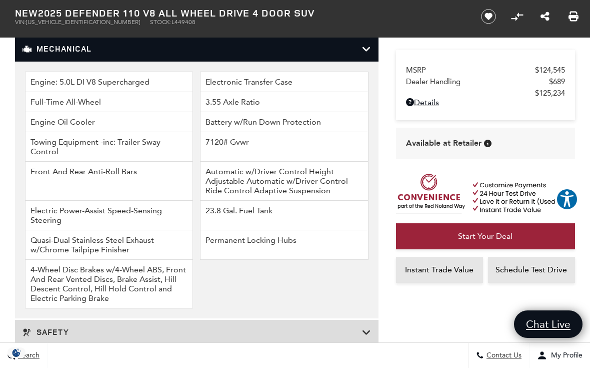
click at [125, 92] on li "Engine: 5.0L DI V8 Supercharged" at bounding box center [109, 82] width 168 height 21
click at [108, 92] on li "Engine: 5.0L DI V8 Supercharged" at bounding box center [109, 82] width 168 height 21
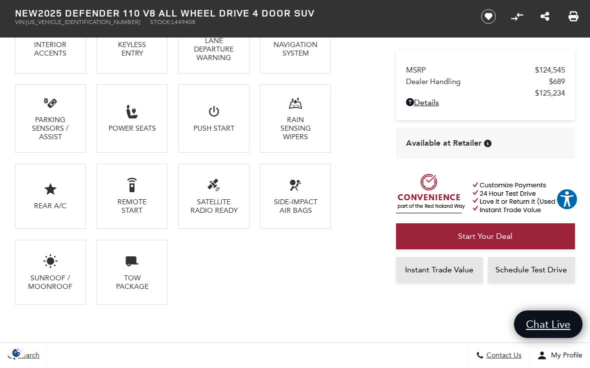
scroll to position [877, 0]
